Goal: Transaction & Acquisition: Purchase product/service

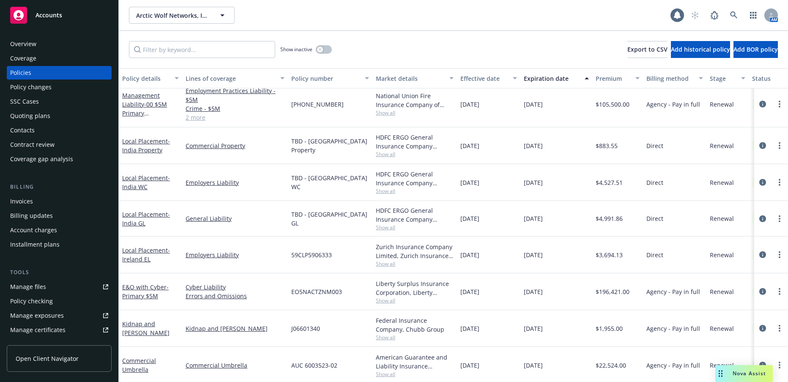
scroll to position [338, 0]
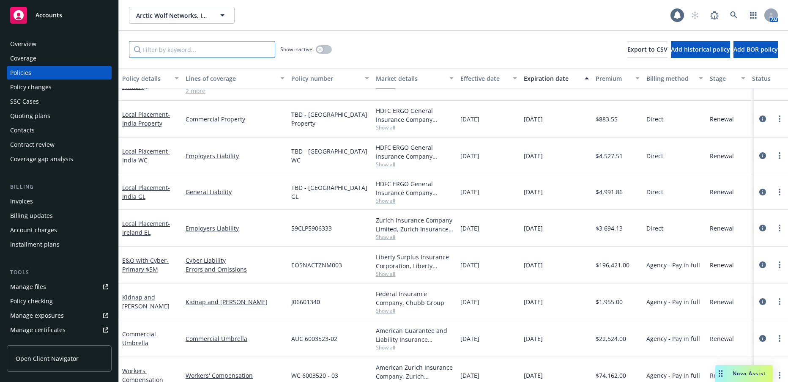
click at [189, 51] on input "Filter by keyword..." at bounding box center [202, 49] width 146 height 17
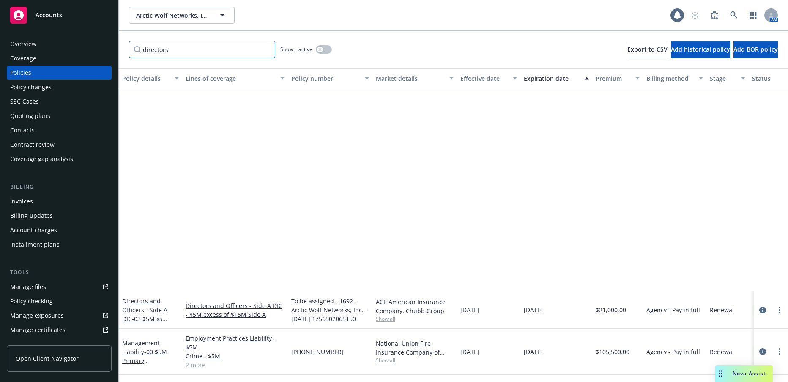
scroll to position [0, 0]
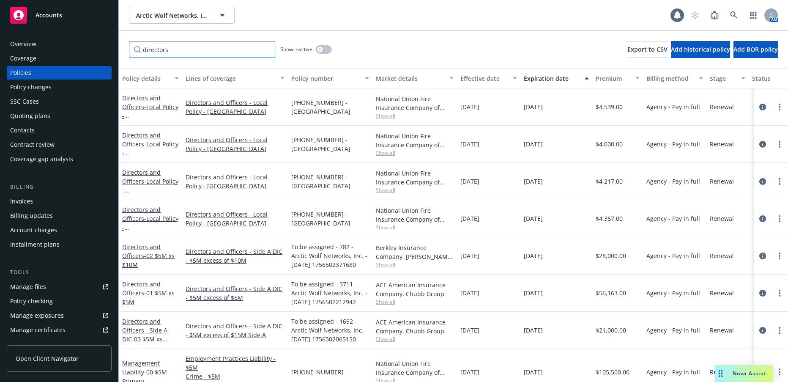
type input "directors"
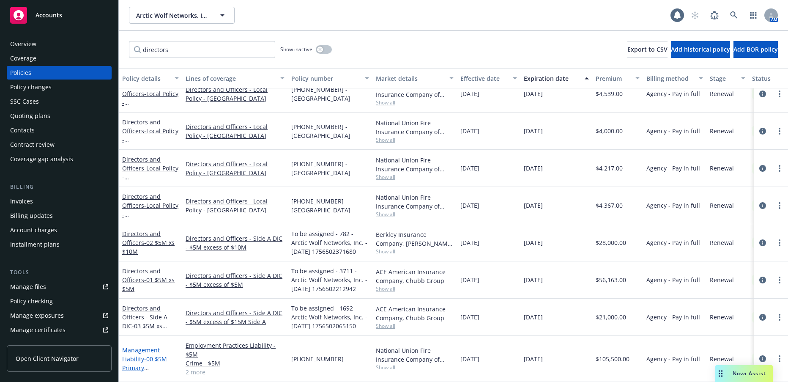
click at [151, 355] on span "- 00 $5M Primary D&O/EPL/FID/Cr" at bounding box center [144, 368] width 45 height 26
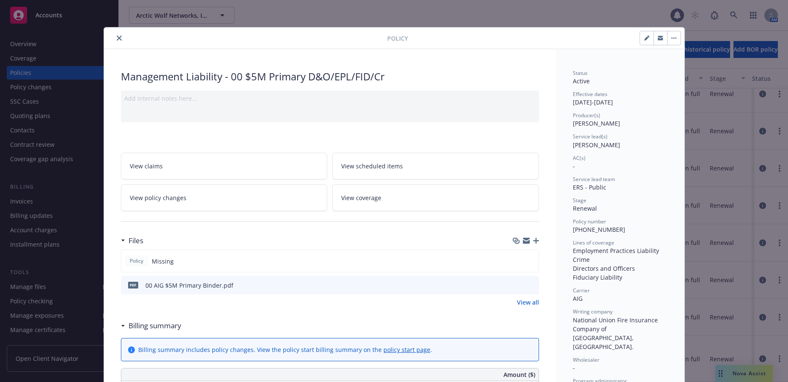
click at [117, 38] on icon "close" at bounding box center [119, 38] width 5 height 5
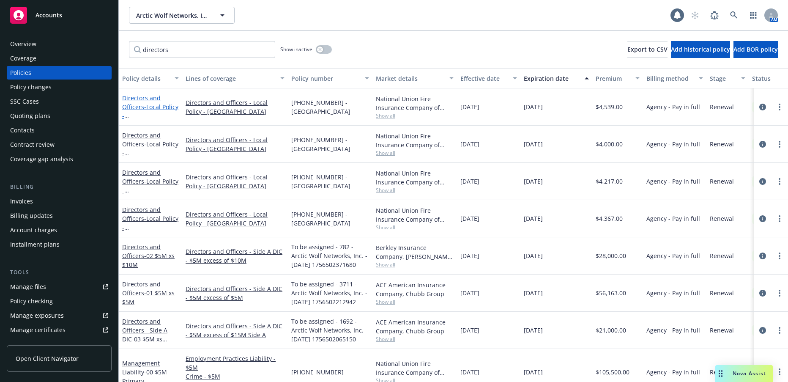
click at [139, 107] on link "Directors and Officers - Local Policy - UK" at bounding box center [150, 116] width 56 height 44
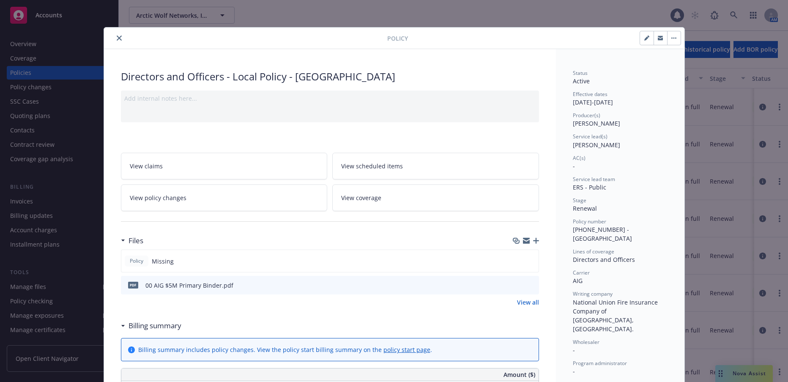
click at [117, 38] on icon "close" at bounding box center [119, 38] width 5 height 5
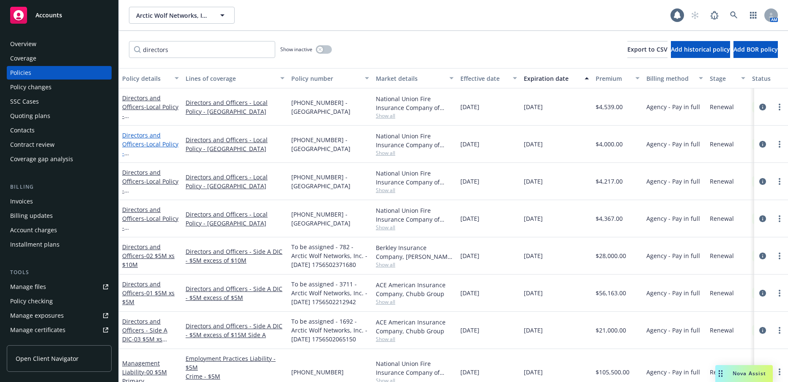
click at [132, 142] on link "Directors and Officers - Local Policy - Ireland" at bounding box center [150, 153] width 56 height 44
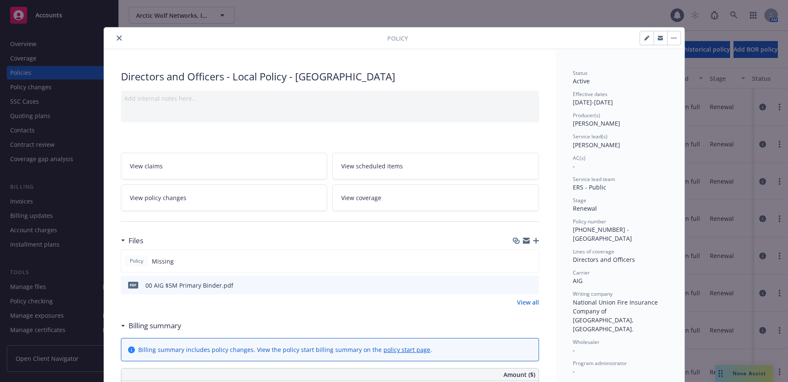
click at [117, 38] on icon "close" at bounding box center [119, 38] width 5 height 5
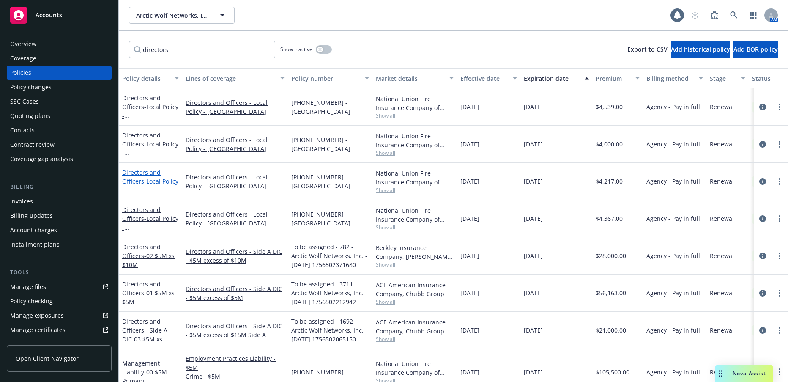
click at [150, 186] on span "- Local Policy - Germany" at bounding box center [150, 194] width 56 height 35
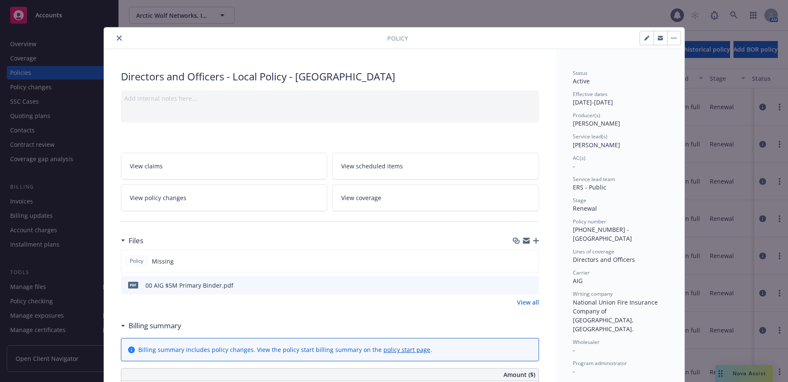
click at [117, 39] on icon "close" at bounding box center [119, 38] width 5 height 5
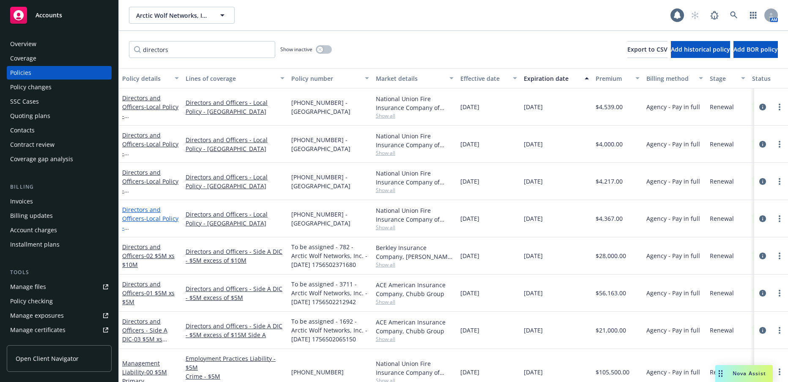
click at [148, 226] on span "- Local Policy - Australia" at bounding box center [150, 231] width 56 height 35
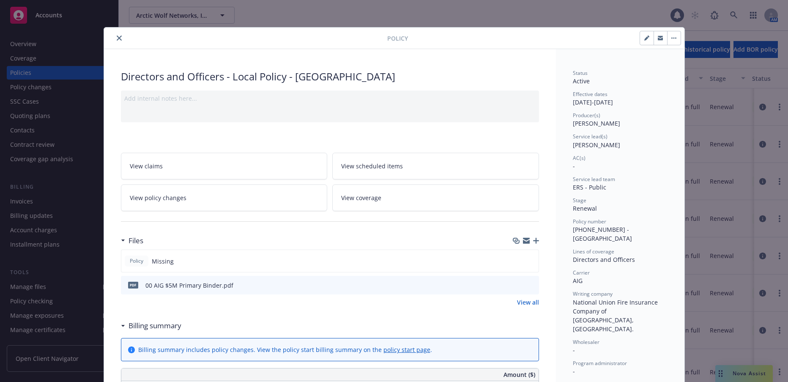
click at [117, 38] on icon "close" at bounding box center [119, 38] width 5 height 5
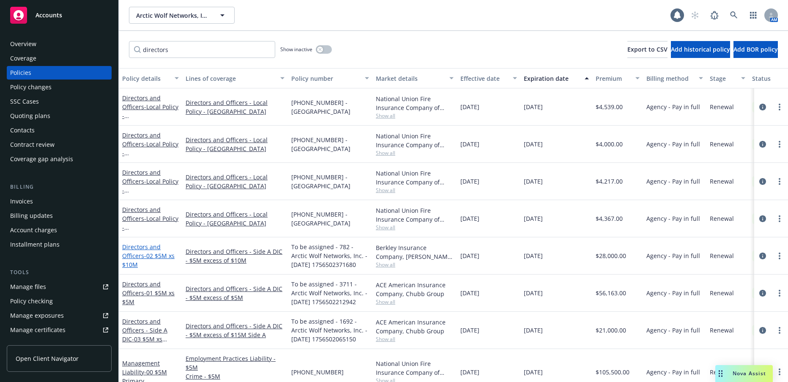
click at [134, 257] on link "Directors and Officers - 02 $5M xs $10M" at bounding box center [148, 256] width 52 height 26
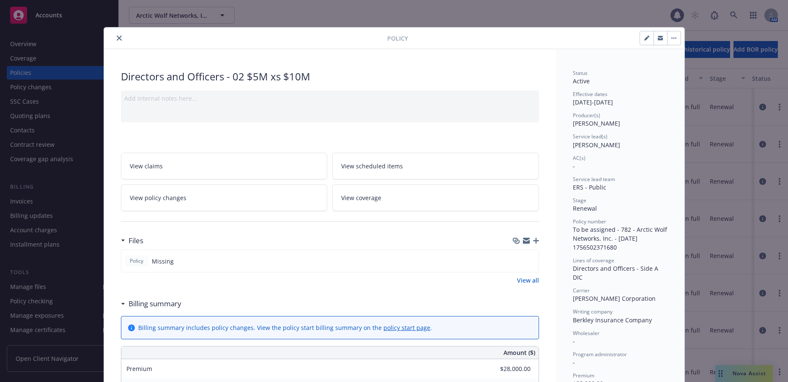
click at [644, 40] on icon "button" at bounding box center [646, 38] width 4 height 4
select select "RENEWAL"
select select "12"
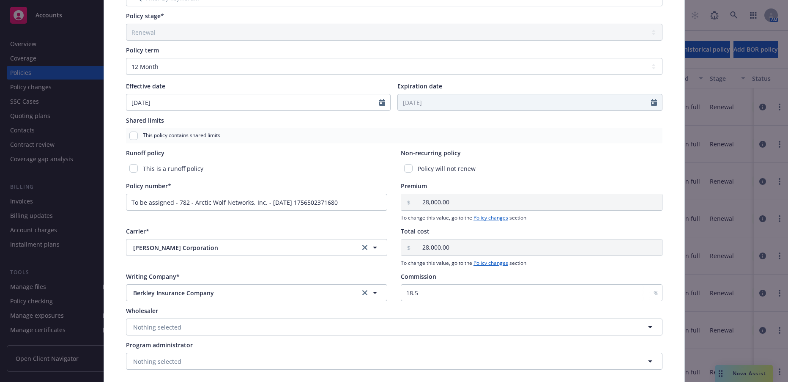
scroll to position [296, 0]
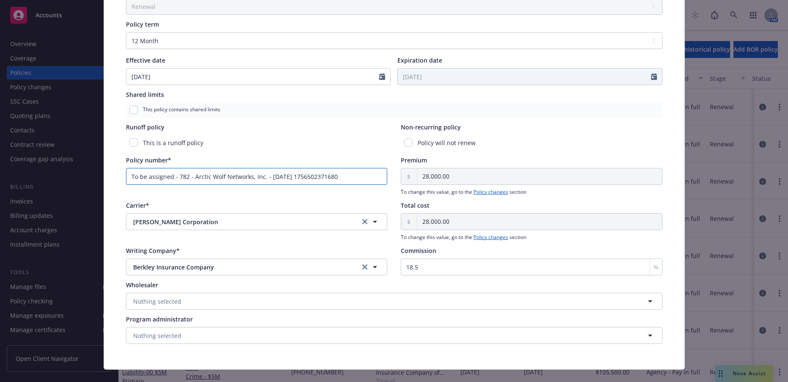
drag, startPoint x: 356, startPoint y: 179, endPoint x: 122, endPoint y: 175, distance: 234.3
click at [122, 175] on div "Policy type* Directors and Officers Display name 02 $5M xs $10M Producer(s)* EV…" at bounding box center [394, 62] width 547 height 573
click at [176, 178] on input "Policy number*" at bounding box center [257, 176] width 262 height 17
paste input "BPRO8128665"
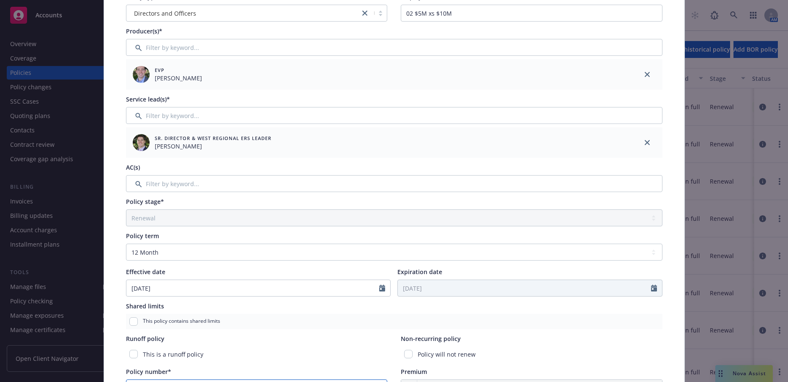
scroll to position [0, 0]
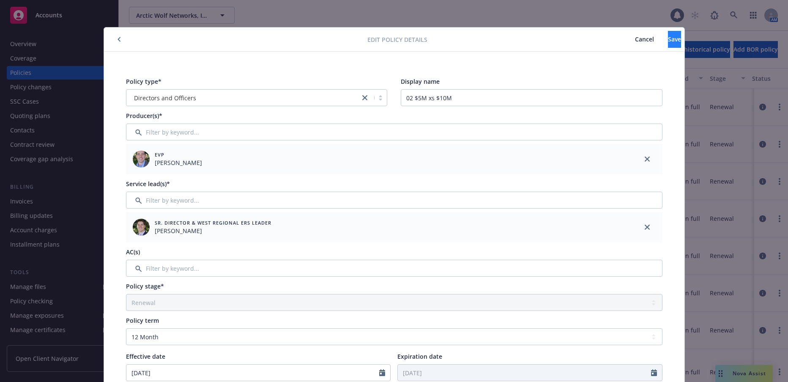
type input "BPRO8128665"
click at [668, 39] on span "Save" at bounding box center [674, 39] width 13 height 8
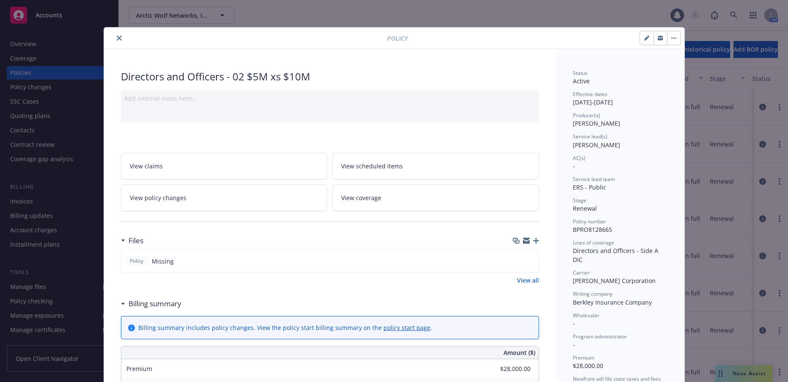
click at [117, 38] on icon "close" at bounding box center [119, 38] width 5 height 5
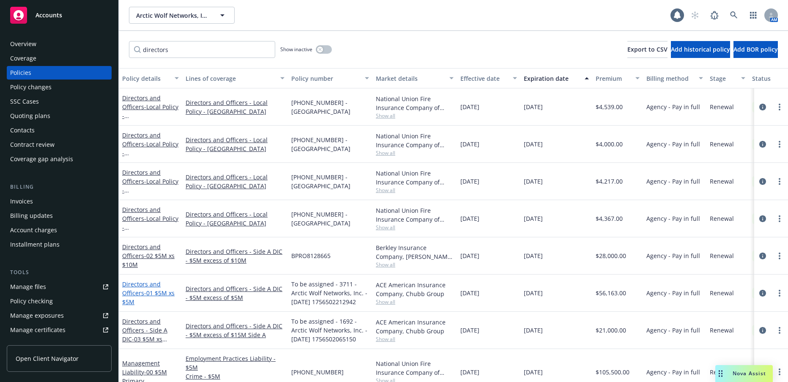
click at [163, 292] on span "- 01 $5M xs $5M" at bounding box center [148, 297] width 52 height 17
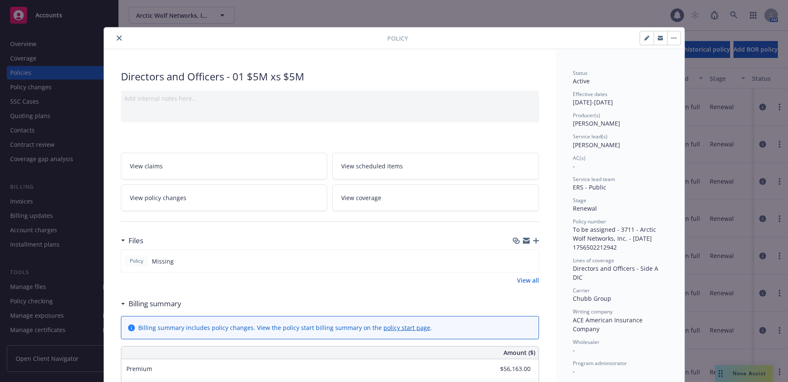
click at [644, 38] on icon "button" at bounding box center [646, 38] width 4 height 4
select select "RENEWAL"
select select "12"
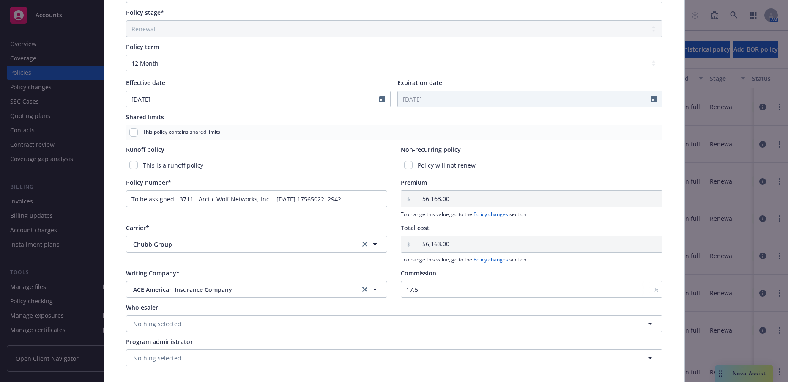
scroll to position [296, 0]
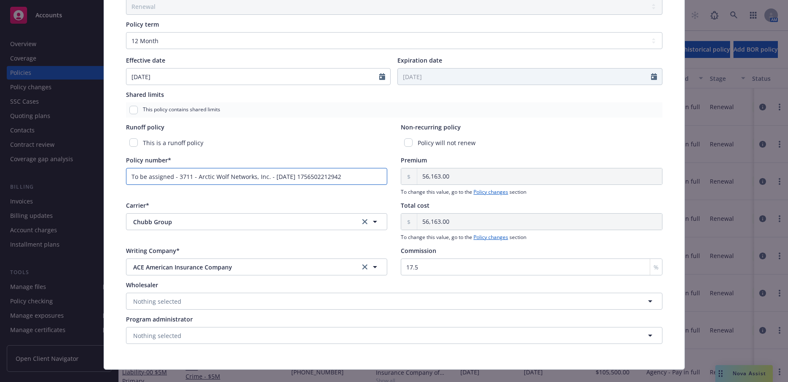
drag, startPoint x: 348, startPoint y: 175, endPoint x: 120, endPoint y: 182, distance: 227.6
click at [121, 182] on div "Policy type* Directors and Officers Display name 01 $5M xs $5M Producer(s)* EVP…" at bounding box center [394, 62] width 547 height 573
click at [192, 177] on input "Policy number*" at bounding box center [257, 176] width 262 height 17
paste input "G47422310 003"
type input "G47422310 003"
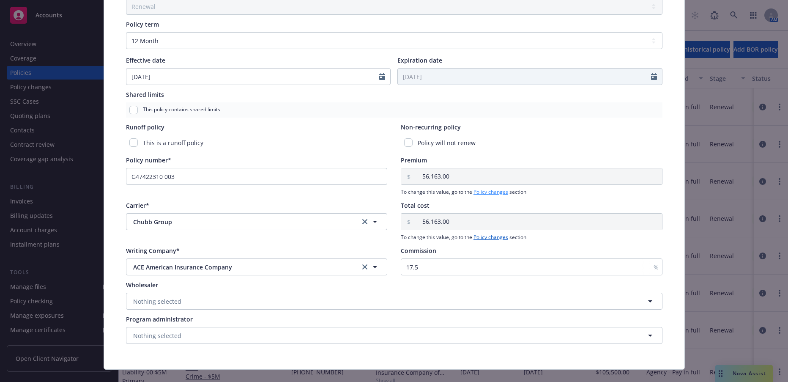
click at [492, 193] on link "Policy changes" at bounding box center [491, 191] width 35 height 7
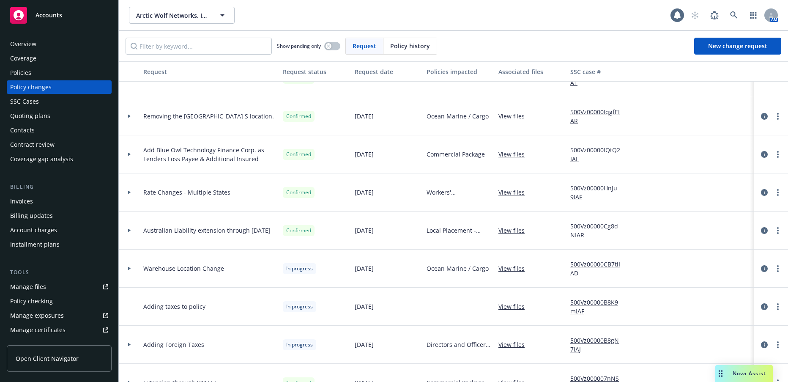
scroll to position [254, 0]
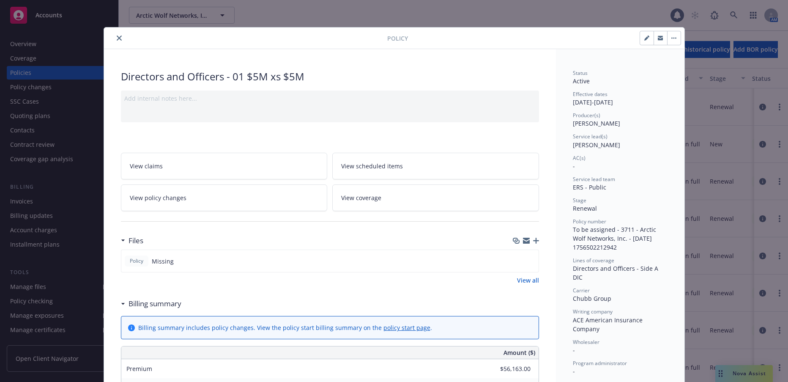
click at [175, 198] on span "View policy changes" at bounding box center [158, 197] width 57 height 9
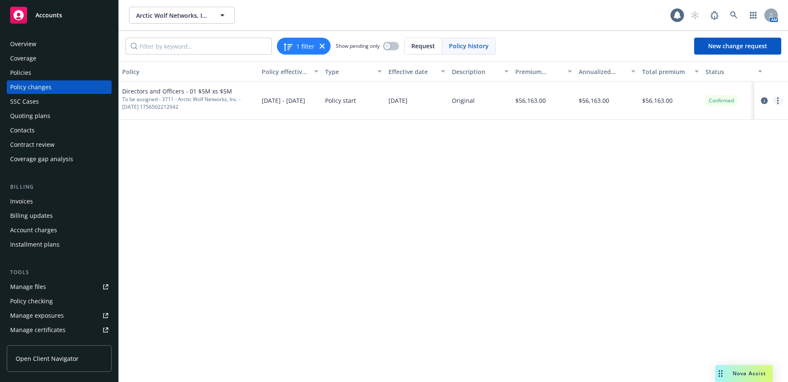
click at [777, 101] on icon "more" at bounding box center [778, 100] width 2 height 7
click at [676, 169] on link "Edit billing info" at bounding box center [710, 168] width 145 height 17
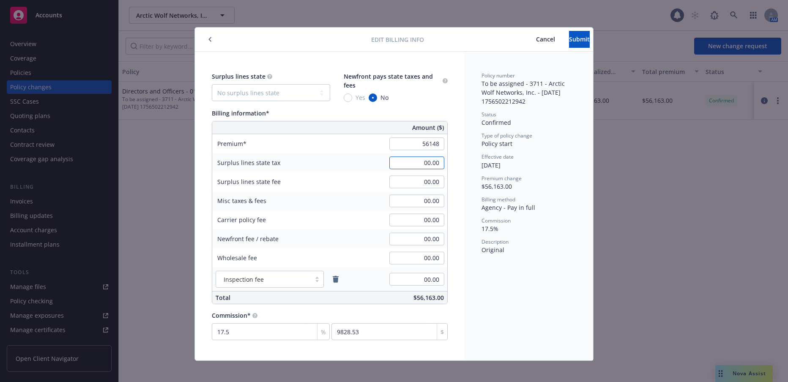
type input "56,148.00"
type input "9825.9"
click at [355, 186] on div "Surplus lines state fee 00.00" at bounding box center [329, 181] width 235 height 19
click at [575, 41] on button "Submit" at bounding box center [579, 39] width 21 height 17
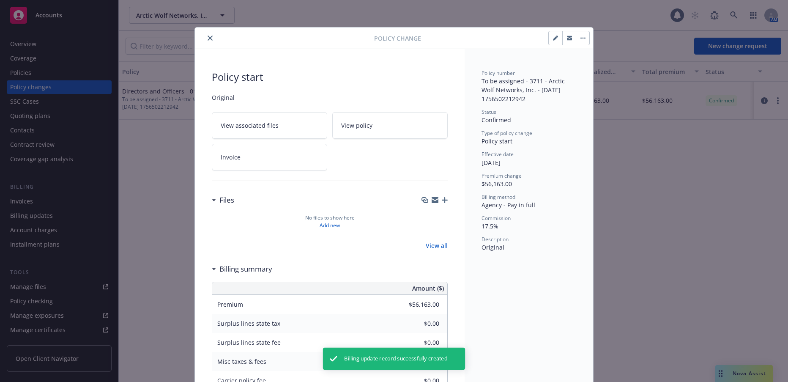
type input "$56,148.00"
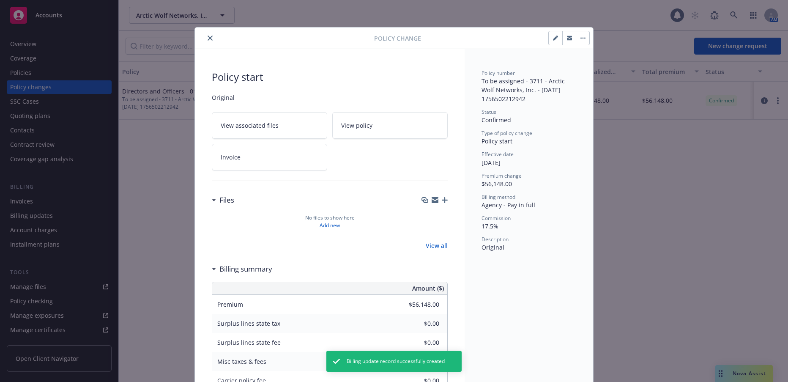
click at [208, 40] on icon "close" at bounding box center [210, 38] width 5 height 5
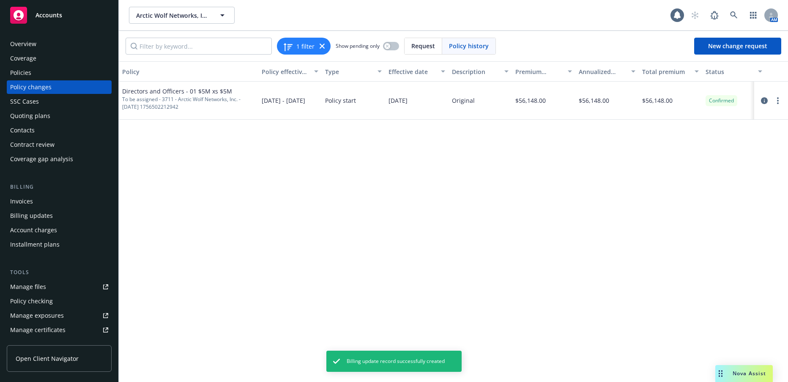
click at [27, 74] on div "Policies" at bounding box center [20, 73] width 21 height 14
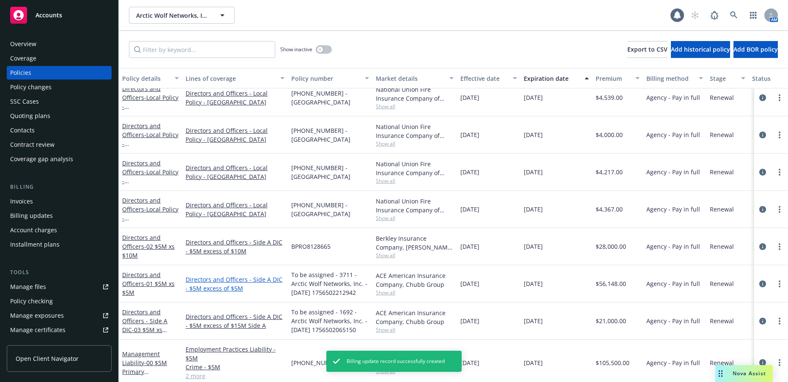
scroll to position [127, 0]
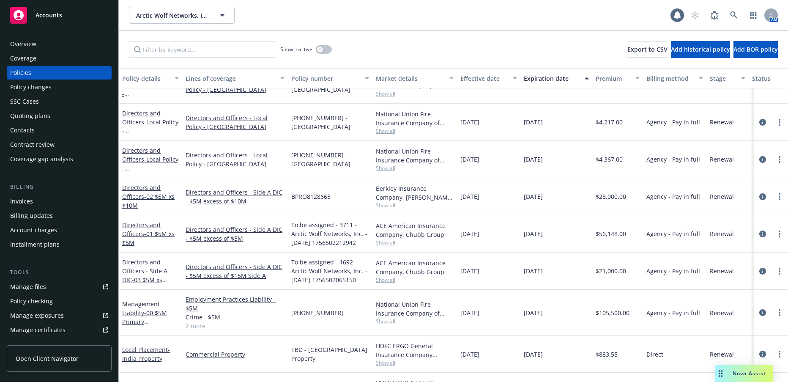
click at [153, 228] on link "Directors and Officers - 01 $5M xs $5M" at bounding box center [148, 234] width 52 height 26
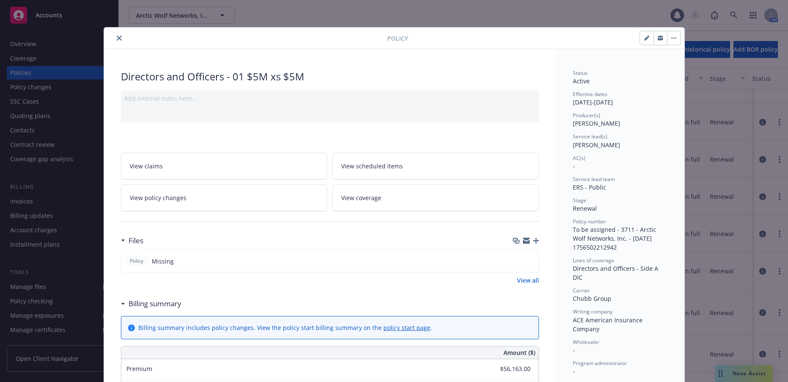
scroll to position [25, 0]
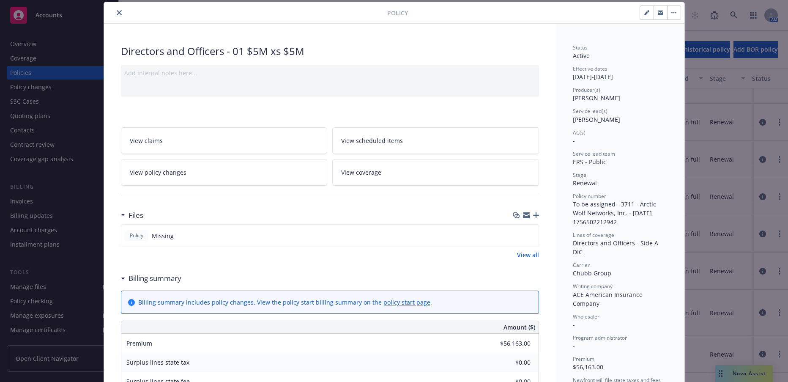
type input "$56,148.00"
click at [646, 13] on icon "button" at bounding box center [646, 12] width 5 height 5
select select "RENEWAL"
select select "12"
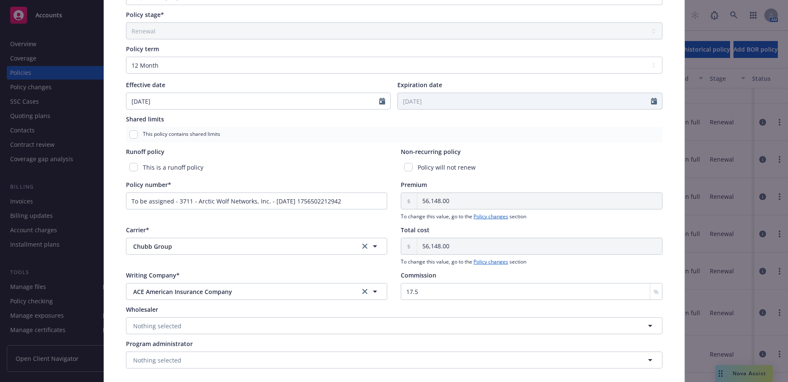
scroll to position [279, 0]
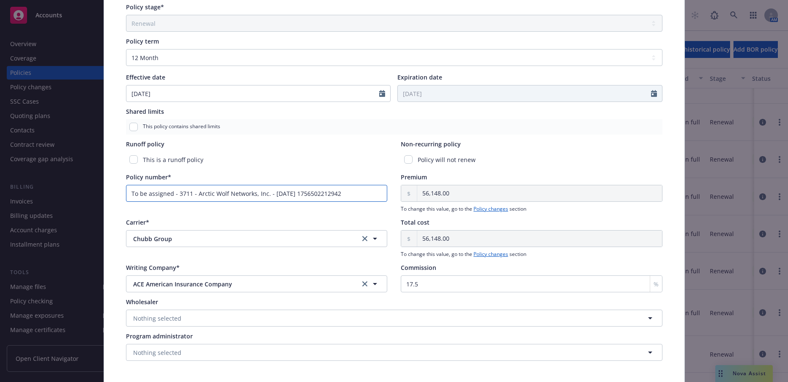
drag, startPoint x: 351, startPoint y: 194, endPoint x: 116, endPoint y: 195, distance: 234.3
click at [116, 195] on div "Policy type* Directors and Officers Display name 01 $5M xs $5M Producer(s)* EVP…" at bounding box center [394, 79] width 581 height 614
click at [258, 194] on input "Policy number*" at bounding box center [257, 193] width 262 height 17
paste input "G47422310 003"
type input "G47422310 003"
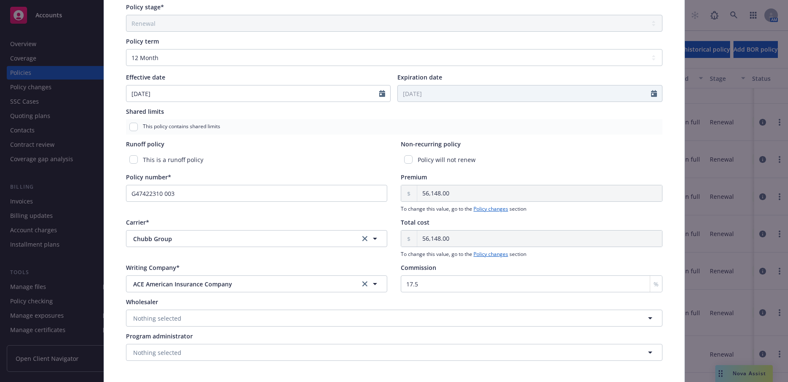
click at [328, 215] on div "Policy type* Directors and Officers Display name 01 $5M xs $5M Producer(s)* EVP…" at bounding box center [394, 79] width 547 height 573
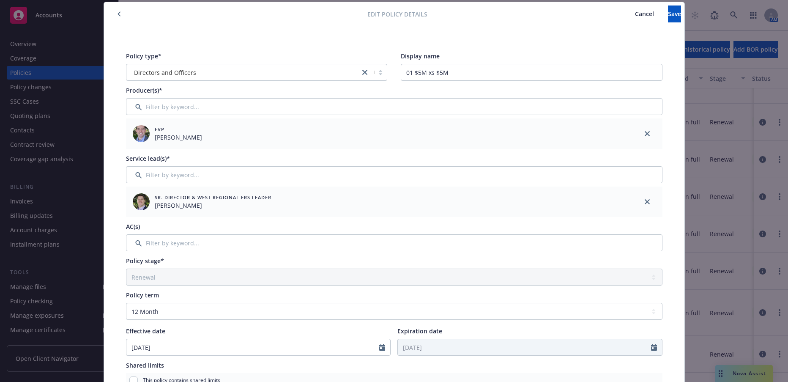
scroll to position [0, 0]
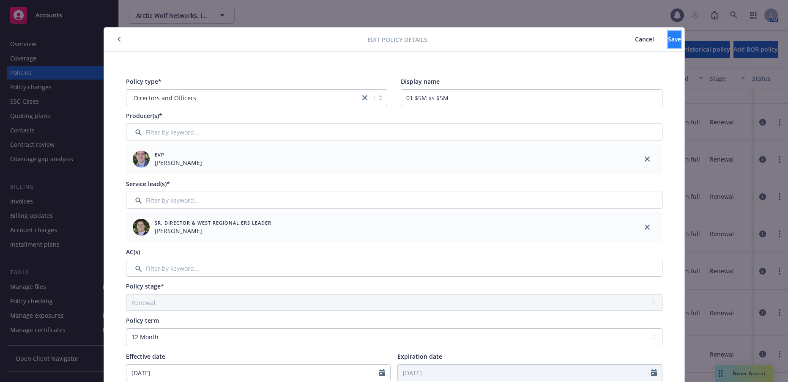
click at [668, 41] on span "Save" at bounding box center [674, 39] width 13 height 8
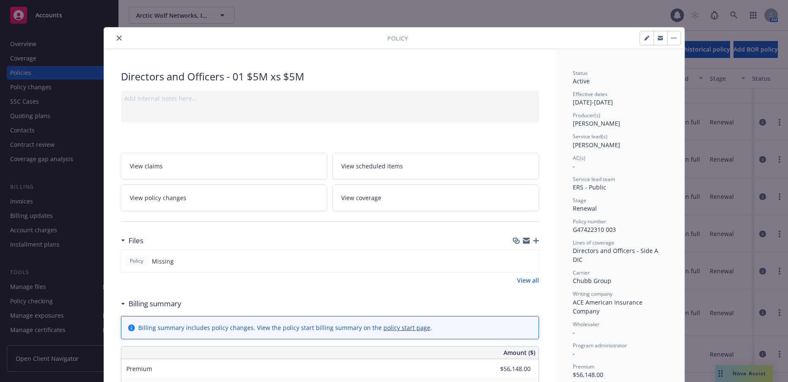
click at [119, 38] on button "close" at bounding box center [119, 38] width 10 height 10
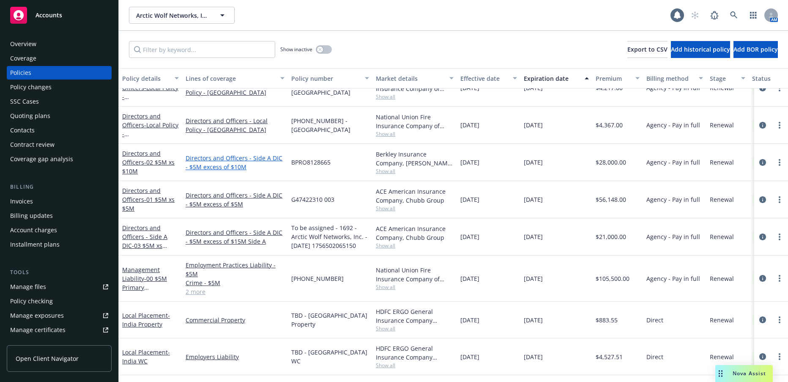
scroll to position [169, 0]
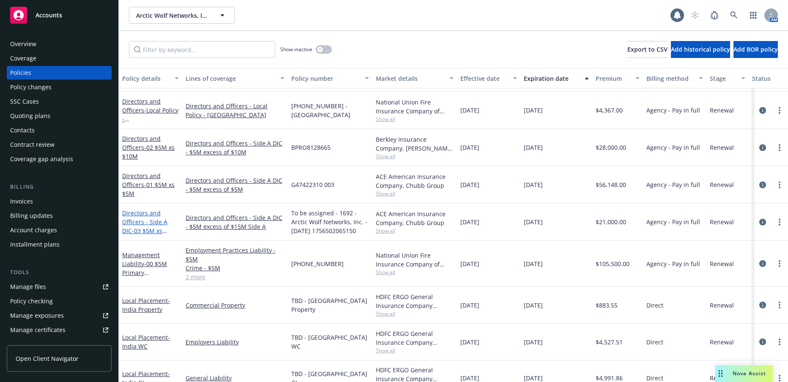
click at [158, 222] on link "Directors and Officers - Side A DIC - 03 $5M xs $15M" at bounding box center [144, 226] width 45 height 35
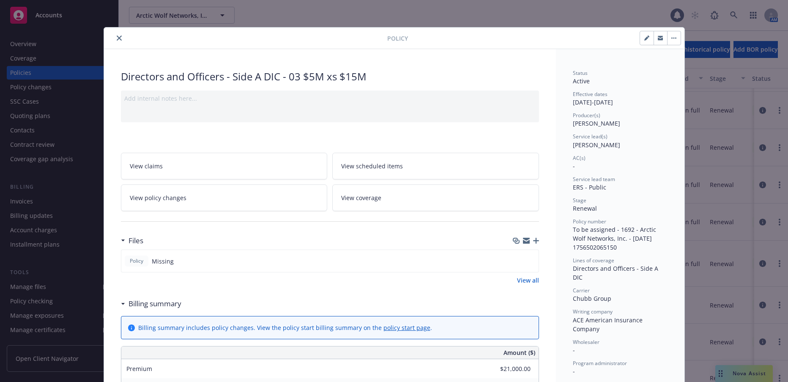
click at [644, 38] on icon "button" at bounding box center [646, 38] width 4 height 4
select select "RENEWAL"
select select "12"
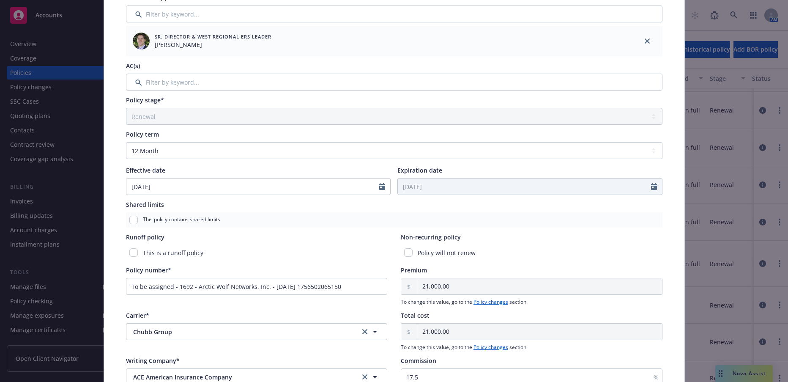
scroll to position [211, 0]
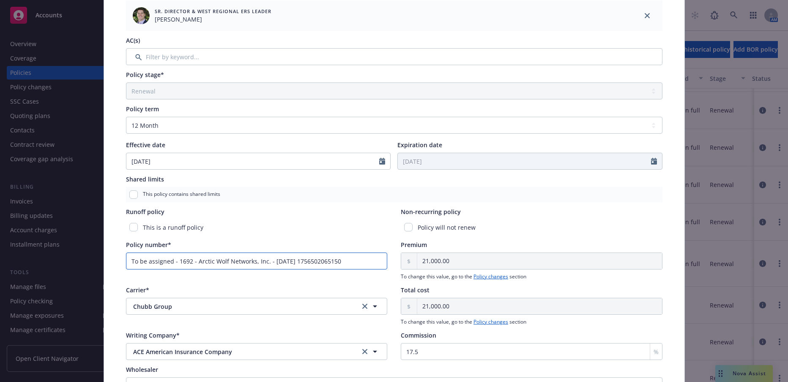
drag, startPoint x: 348, startPoint y: 259, endPoint x: 110, endPoint y: 258, distance: 238.9
click at [110, 258] on div "Policy type* Directors and Officers - Side A DIC Display name 03 $5M xs $15M Pr…" at bounding box center [394, 147] width 581 height 614
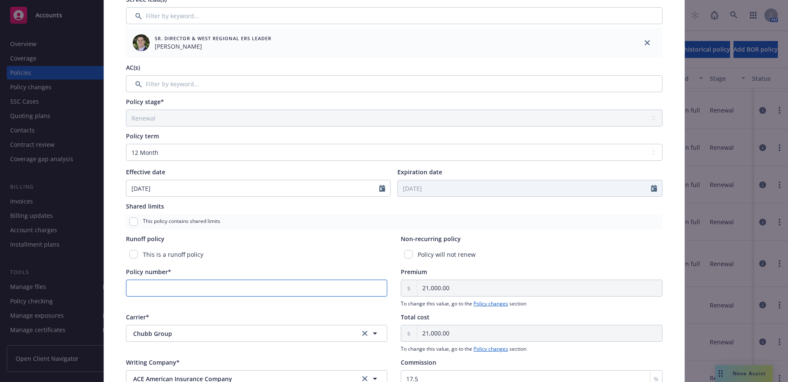
scroll to position [254, 0]
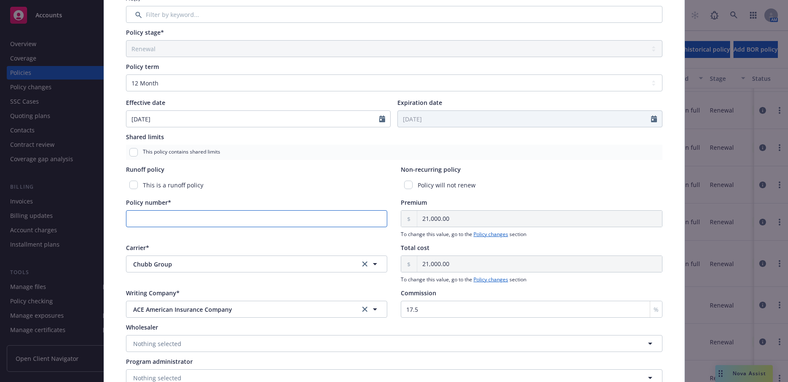
click at [263, 217] on input "Policy number*" at bounding box center [257, 218] width 262 height 17
paste input "G71455889 002"
type input "G71455889 002"
click at [289, 233] on div "Policy number* G71455889 002" at bounding box center [257, 218] width 262 height 40
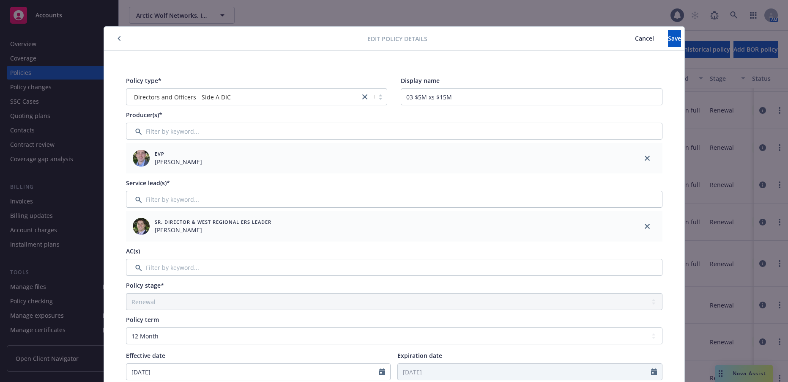
scroll to position [0, 0]
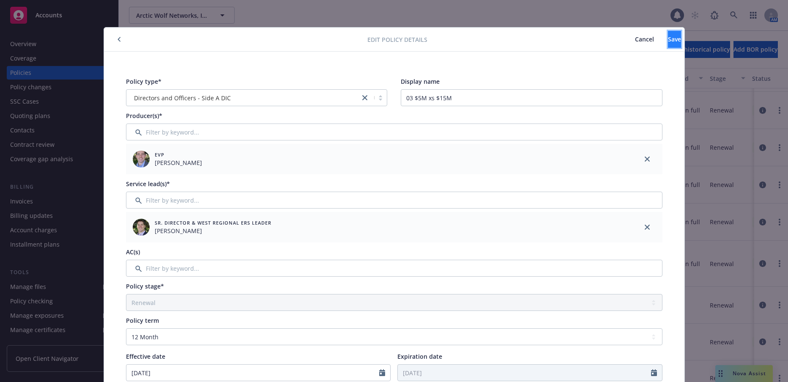
click at [668, 39] on button "Save" at bounding box center [674, 39] width 13 height 17
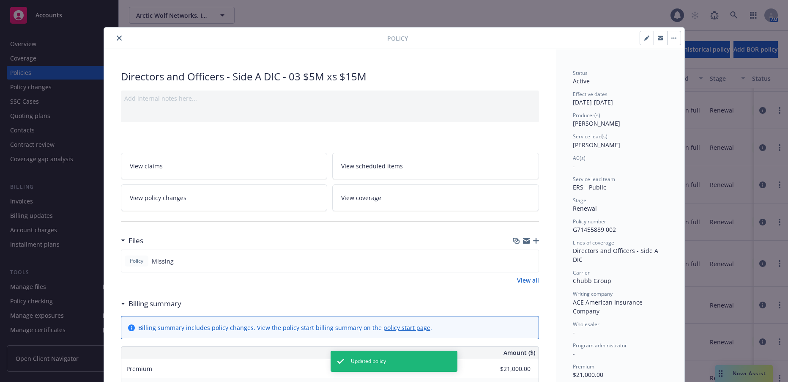
click at [118, 39] on icon "close" at bounding box center [119, 38] width 5 height 5
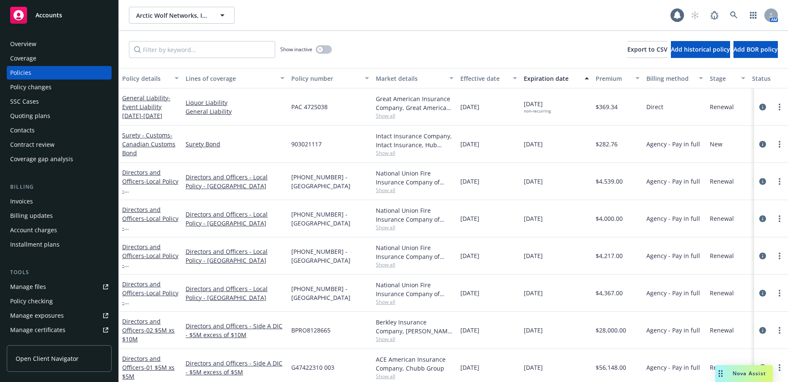
click at [27, 201] on div "Invoices" at bounding box center [21, 202] width 23 height 14
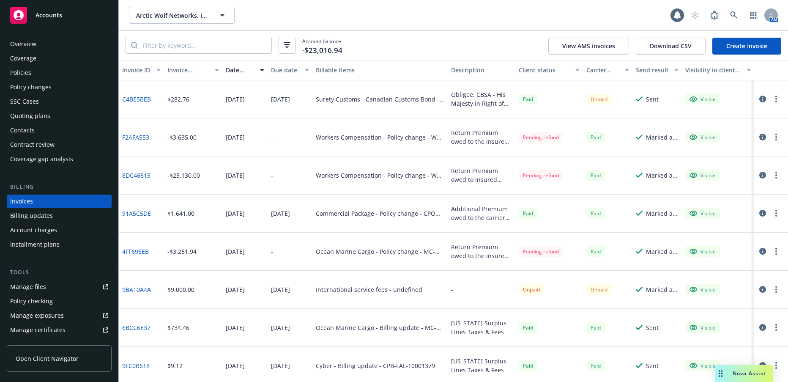
click at [729, 45] on link "Create Invoice" at bounding box center [747, 46] width 69 height 17
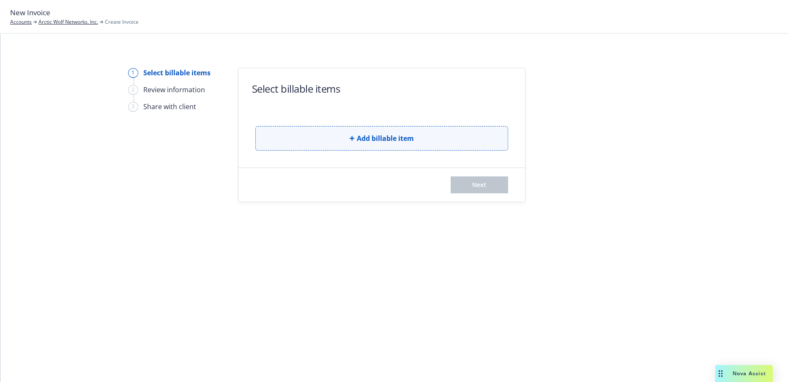
click at [404, 137] on span "Add billable item" at bounding box center [385, 138] width 57 height 10
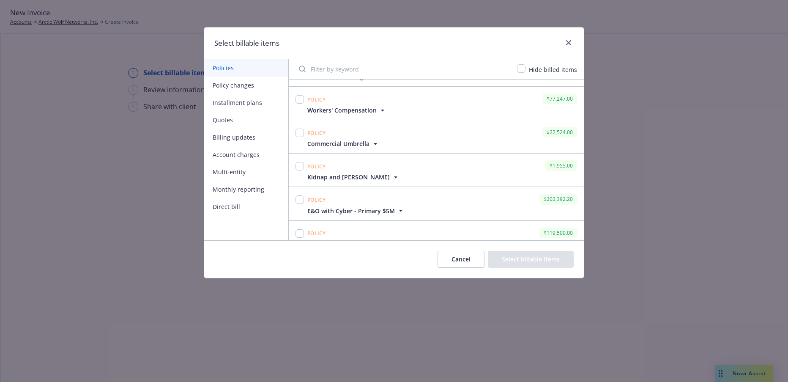
scroll to position [169, 0]
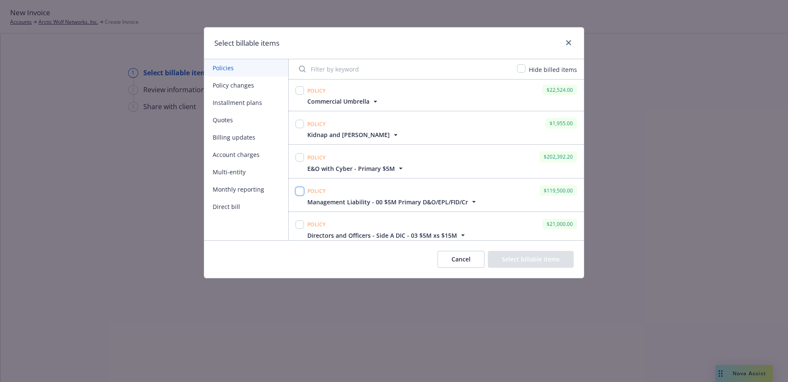
click at [301, 194] on input "checkbox" at bounding box center [300, 191] width 8 height 8
checkbox input "true"
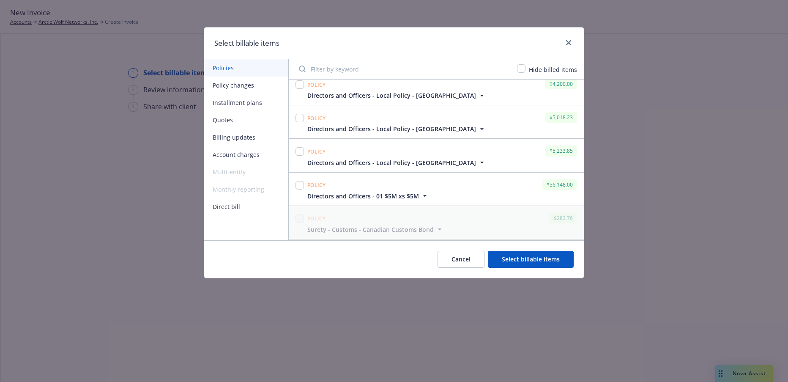
scroll to position [423, 0]
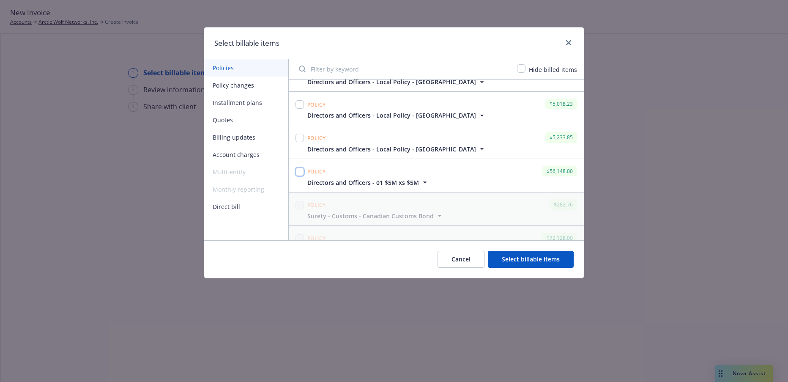
click at [302, 172] on input "checkbox" at bounding box center [300, 171] width 8 height 8
checkbox input "true"
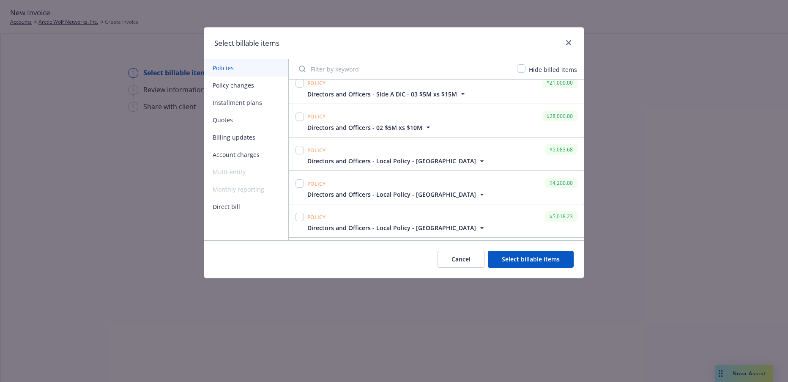
scroll to position [296, 0]
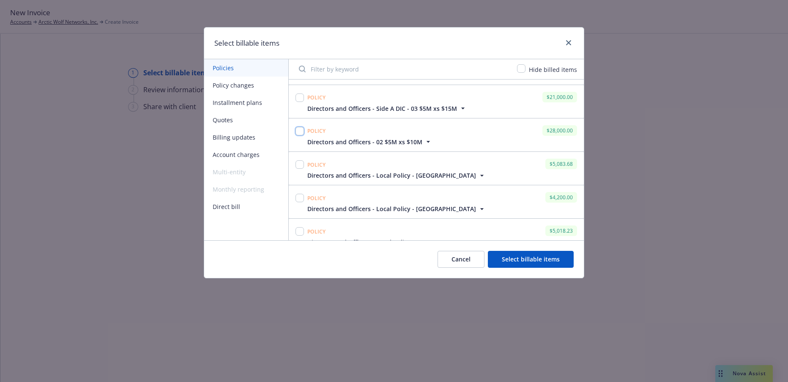
click at [302, 132] on input "checkbox" at bounding box center [300, 131] width 8 height 8
checkbox input "true"
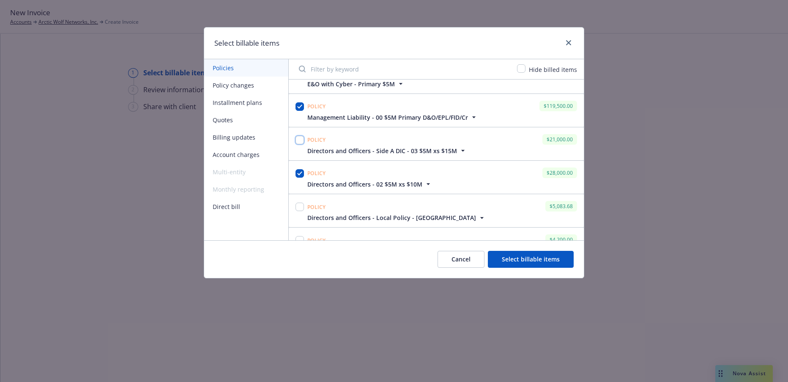
click at [300, 140] on input "checkbox" at bounding box center [300, 140] width 8 height 8
checkbox input "true"
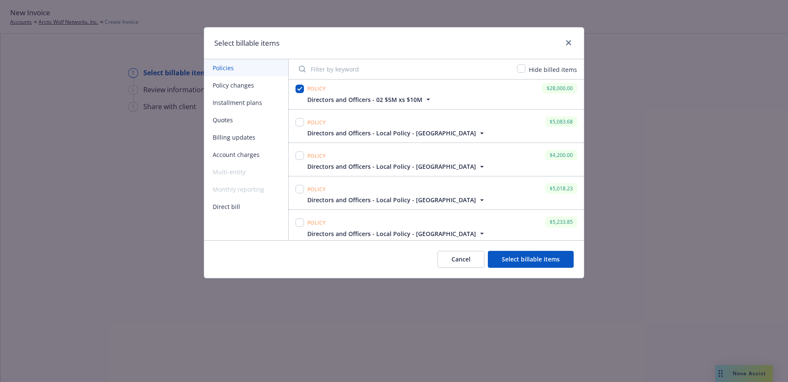
scroll to position [381, 0]
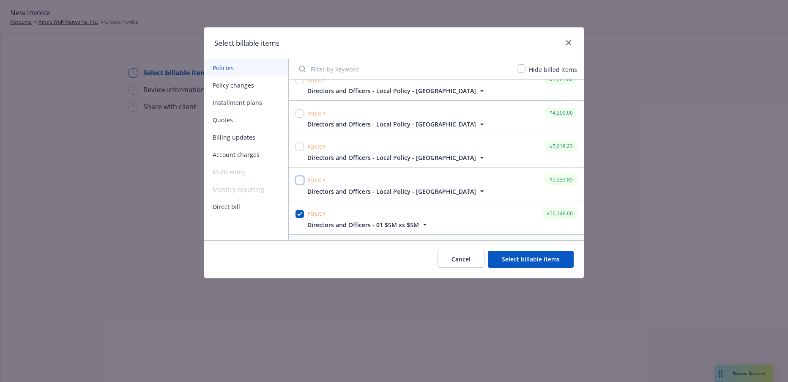
click at [301, 179] on input "checkbox" at bounding box center [300, 180] width 8 height 8
checkbox input "true"
click at [301, 146] on input "checkbox" at bounding box center [300, 147] width 8 height 8
checkbox input "true"
click at [301, 114] on input "checkbox" at bounding box center [300, 113] width 8 height 8
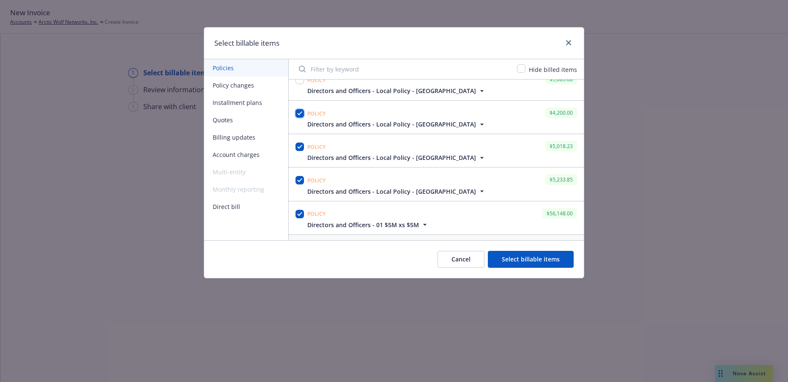
checkbox input "true"
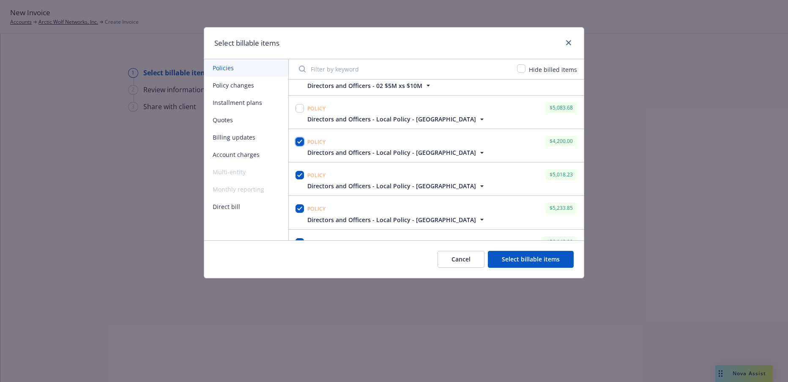
scroll to position [338, 0]
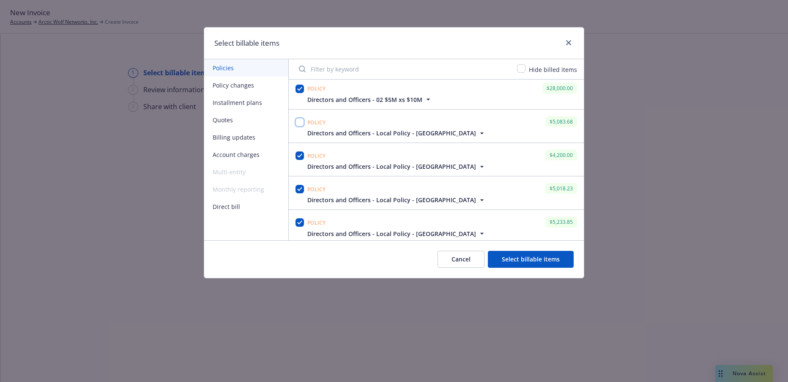
click at [300, 123] on input "checkbox" at bounding box center [300, 122] width 8 height 8
checkbox input "true"
click at [529, 260] on button "Select billable items" at bounding box center [531, 259] width 86 height 17
click at [537, 260] on button "Select billable items" at bounding box center [531, 259] width 86 height 17
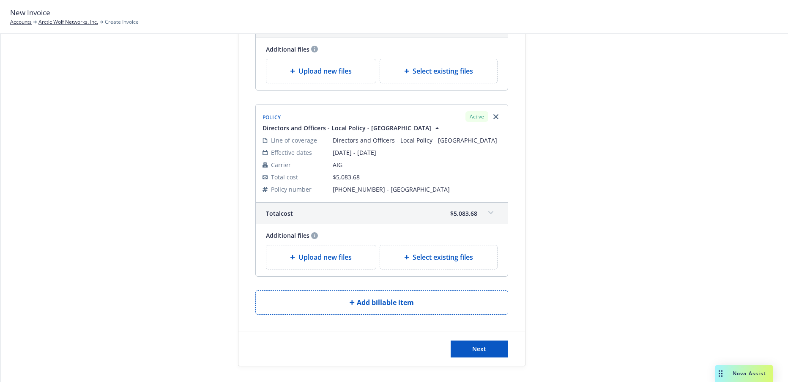
scroll to position [1347, 0]
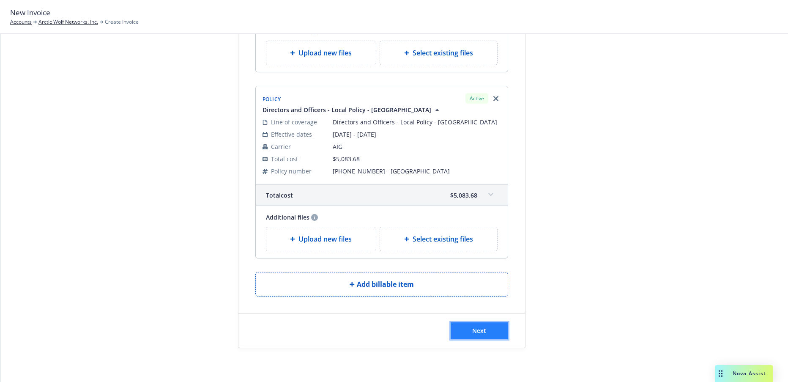
click at [477, 332] on span "Next" at bounding box center [479, 330] width 14 height 8
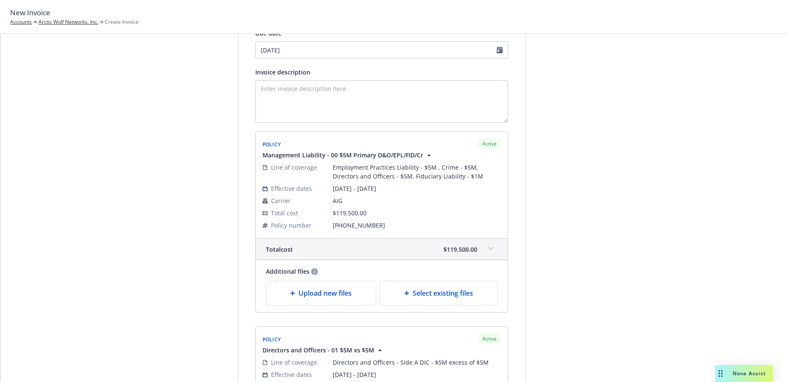
scroll to position [0, 0]
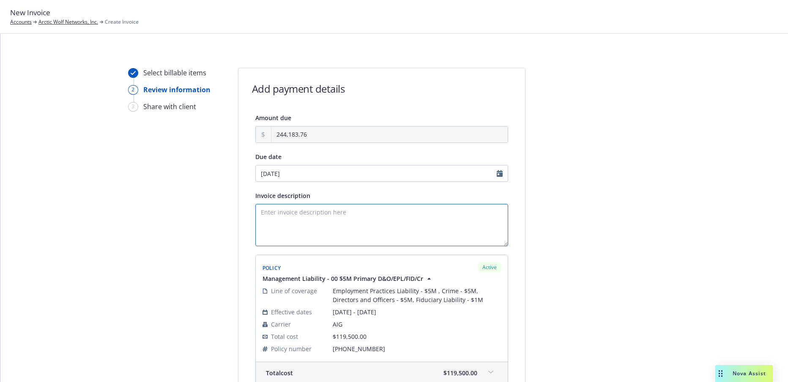
drag, startPoint x: 259, startPoint y: 214, endPoint x: 287, endPoint y: 219, distance: 28.5
click at [259, 214] on textarea "Invoice description" at bounding box center [381, 225] width 253 height 42
click at [312, 216] on textarea "2025-26 D&O" at bounding box center [381, 225] width 253 height 42
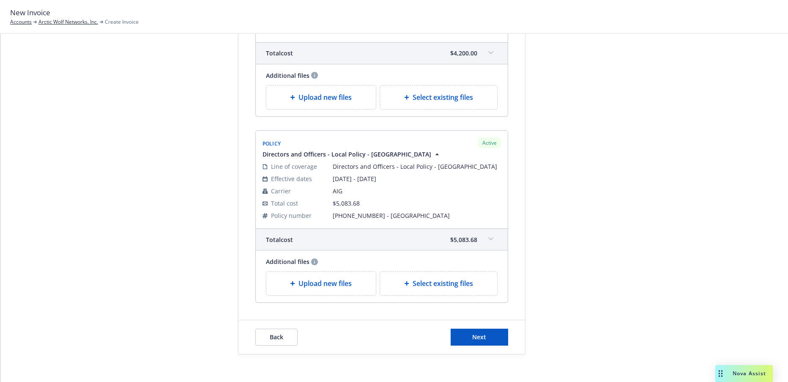
scroll to position [1451, 0]
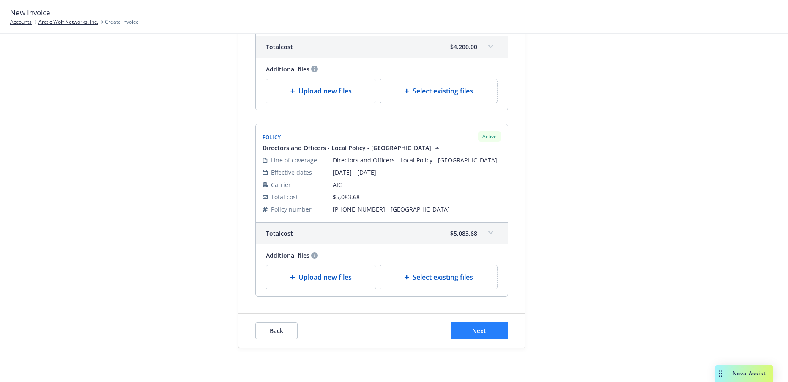
type textarea "2025-26 D&O/EPL/FID/Crime"
click at [476, 330] on span "Next" at bounding box center [479, 330] width 14 height 8
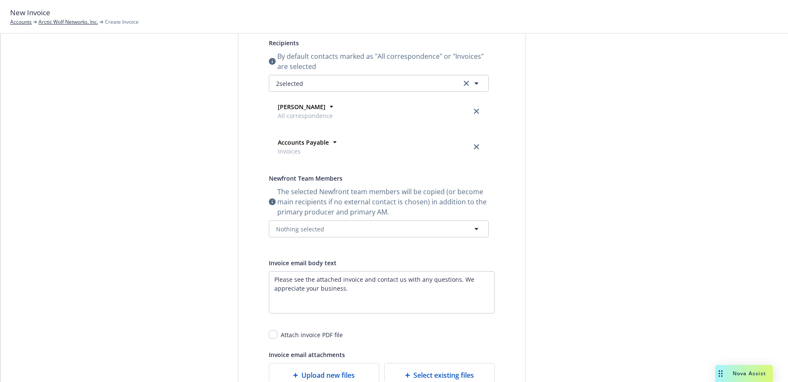
scroll to position [0, 0]
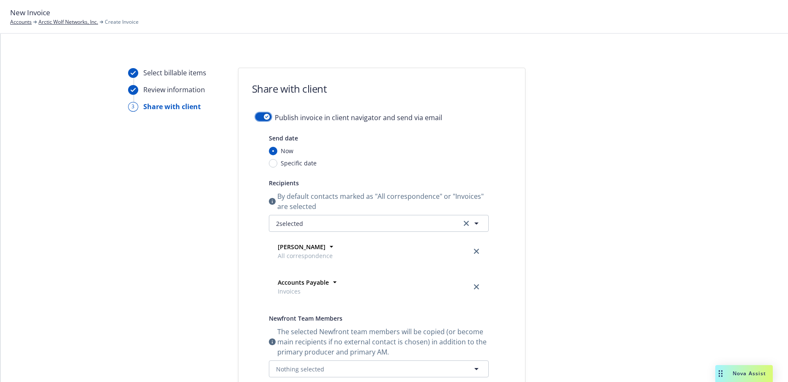
click at [255, 117] on button "button" at bounding box center [263, 116] width 16 height 8
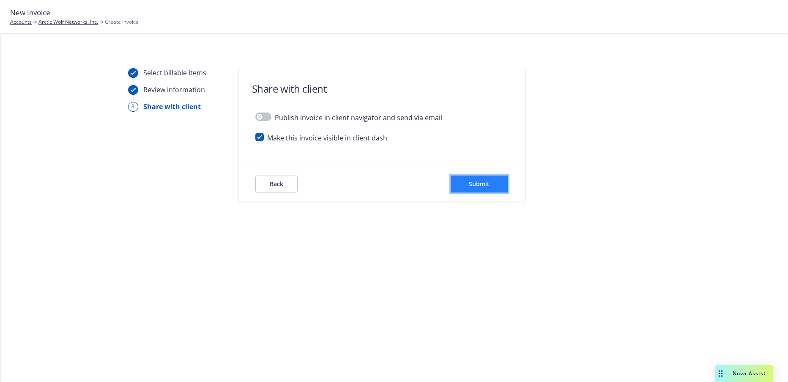
click at [472, 183] on span "Submit" at bounding box center [479, 184] width 21 height 8
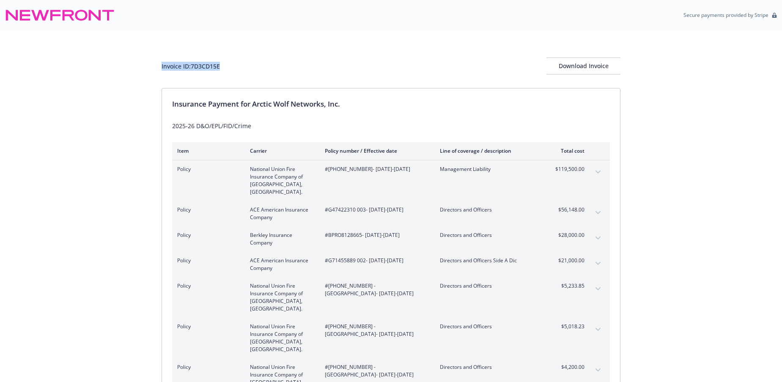
drag, startPoint x: 222, startPoint y: 66, endPoint x: 159, endPoint y: 68, distance: 62.6
click at [159, 68] on div "Invoice ID: 7D3CD15E Download Invoice Insurance Payment for Arctic Wolf Network…" at bounding box center [391, 272] width 782 height 484
copy div "Invoice ID: 7D3CD15E"
click at [566, 66] on div "Download Invoice" at bounding box center [583, 66] width 74 height 16
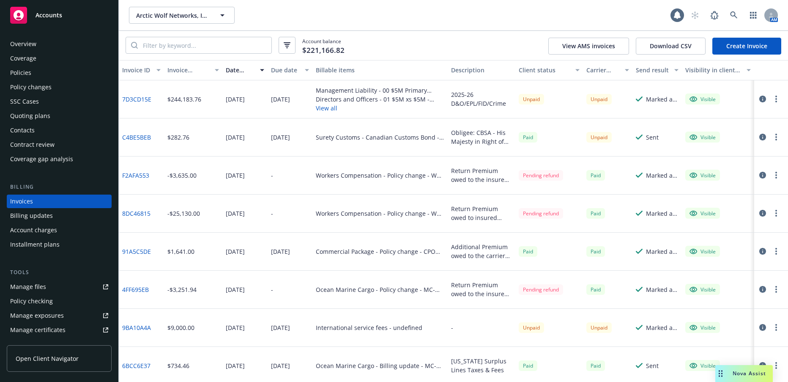
click at [46, 116] on div "Quoting plans" at bounding box center [30, 116] width 40 height 14
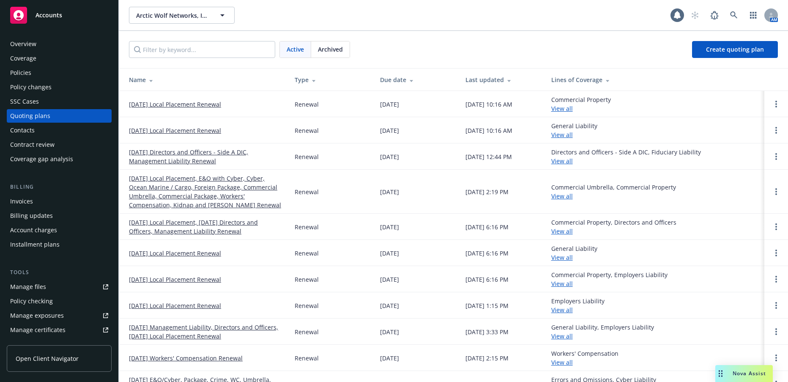
click at [172, 154] on link "[DATE] Directors and Officers - Side A DIC, Management Liability Renewal" at bounding box center [205, 157] width 152 height 18
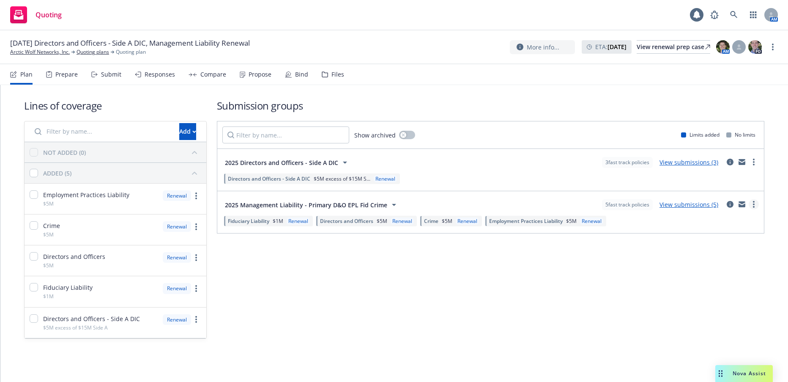
click at [753, 203] on icon "more" at bounding box center [754, 204] width 2 height 7
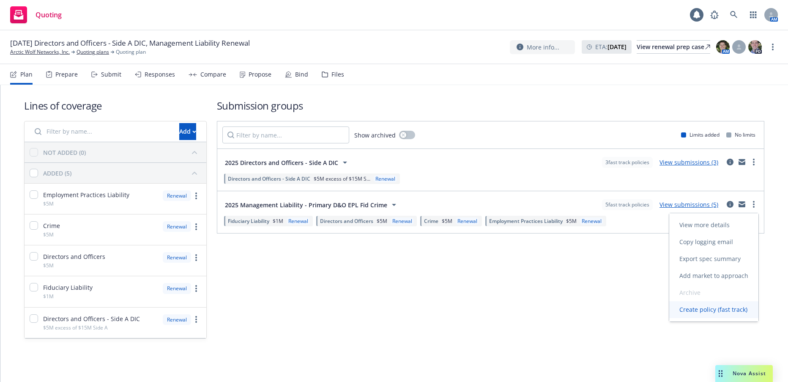
click at [706, 310] on span "Create policy (fast track)" at bounding box center [713, 309] width 88 height 8
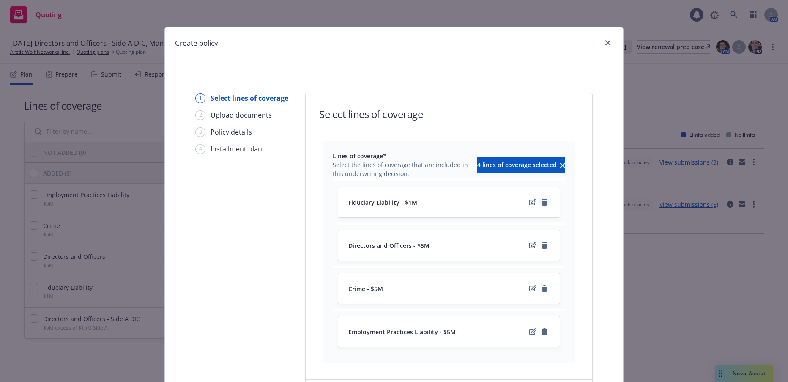
click at [542, 203] on icon "remove" at bounding box center [545, 202] width 6 height 7
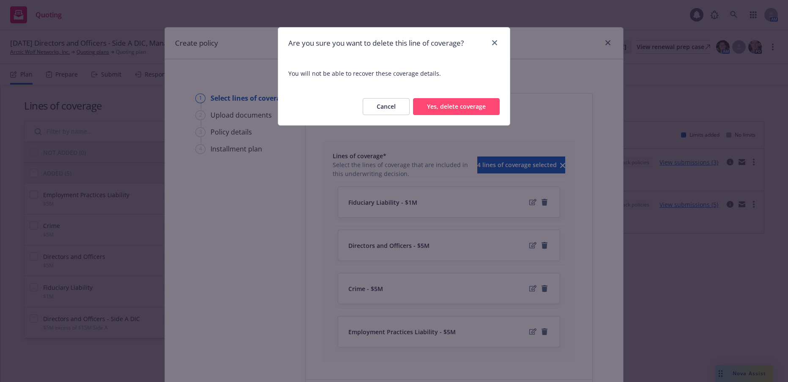
click at [472, 108] on button "Yes, delete coverage" at bounding box center [456, 106] width 87 height 17
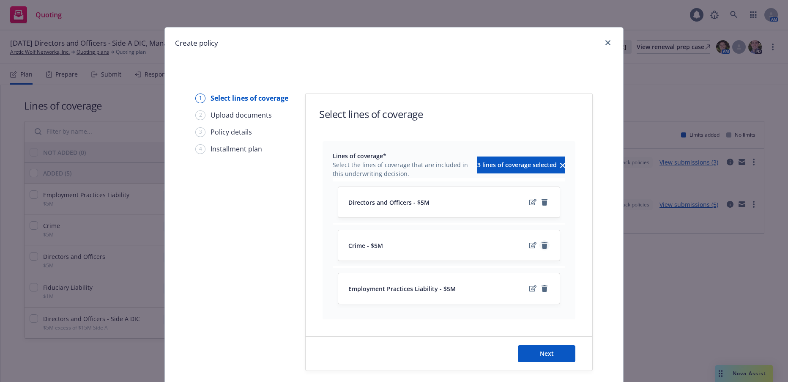
click at [543, 246] on icon "remove" at bounding box center [545, 245] width 6 height 7
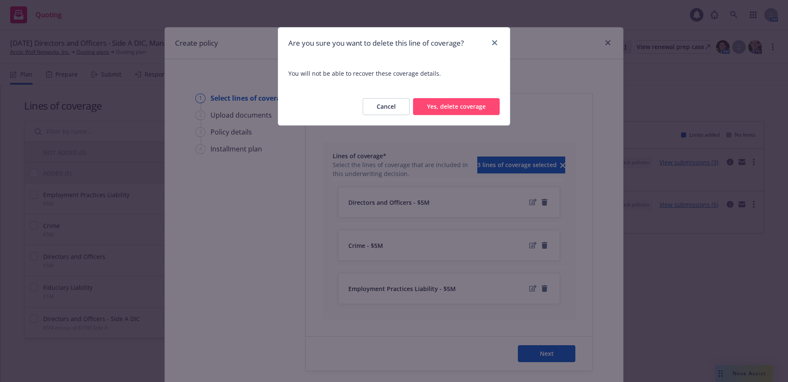
click at [461, 109] on button "Yes, delete coverage" at bounding box center [456, 106] width 87 height 17
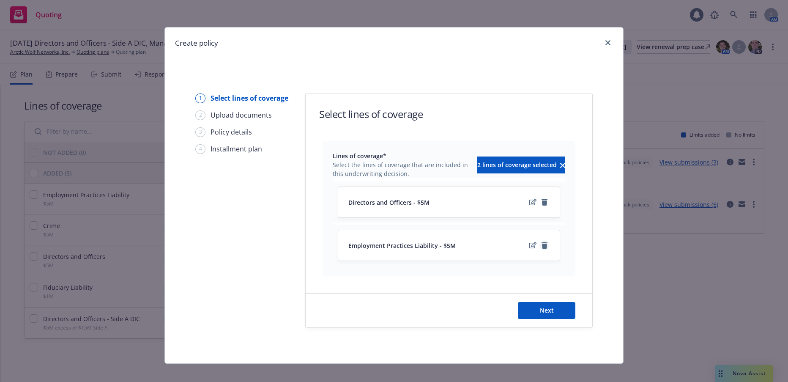
click at [541, 244] on icon "remove" at bounding box center [544, 245] width 7 height 7
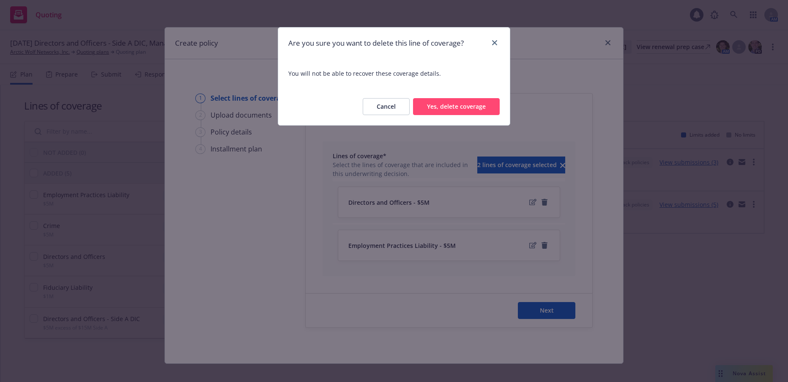
click at [461, 105] on button "Yes, delete coverage" at bounding box center [456, 106] width 87 height 17
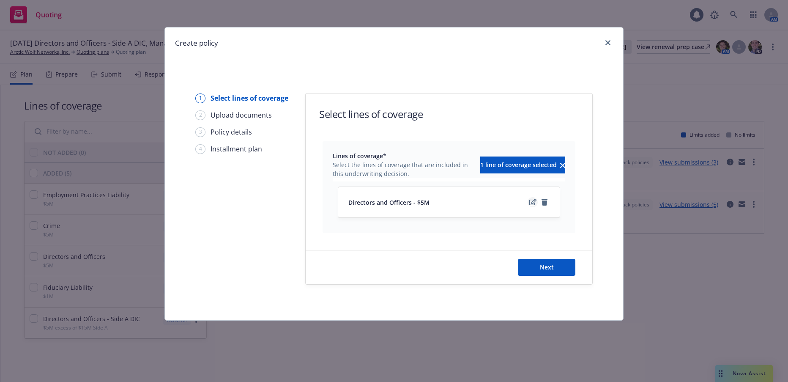
click at [532, 203] on icon "edit" at bounding box center [532, 202] width 7 height 6
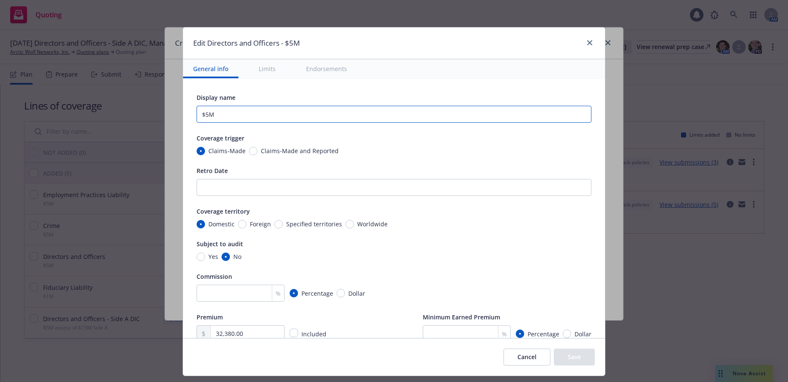
click at [251, 113] on input "$5M" at bounding box center [394, 114] width 395 height 17
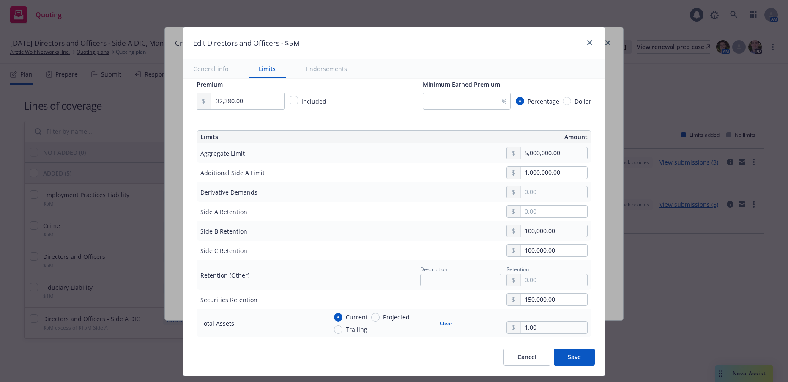
scroll to position [211, 0]
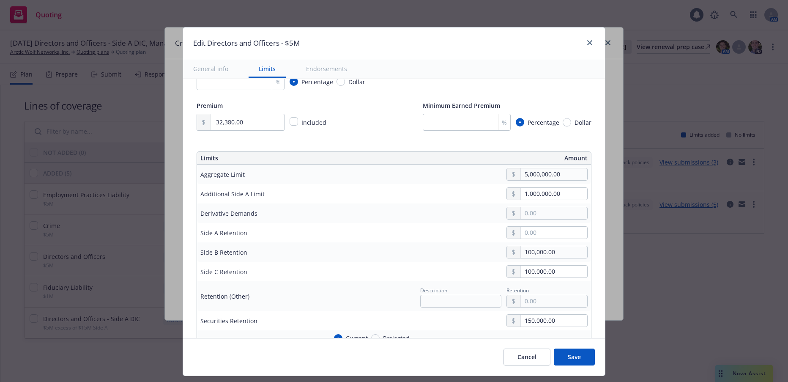
type input "$5M Primary Local Policy - [GEOGRAPHIC_DATA]"
click at [572, 355] on button "Save" at bounding box center [574, 356] width 41 height 17
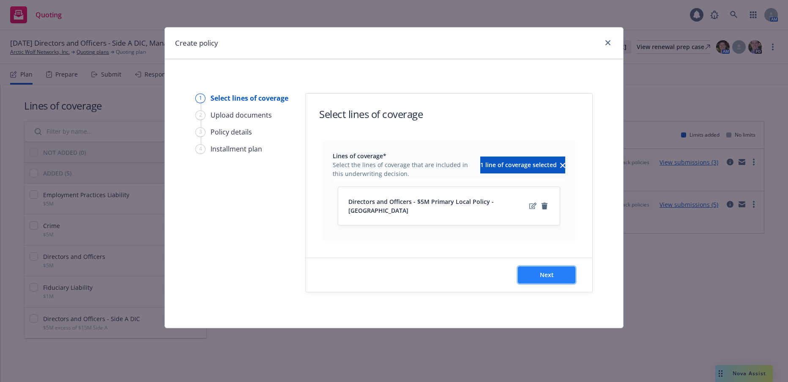
click at [550, 271] on span "Next" at bounding box center [547, 275] width 14 height 8
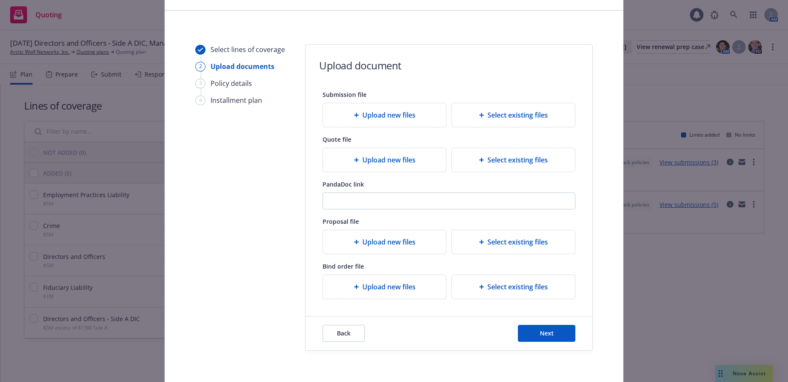
scroll to position [80, 0]
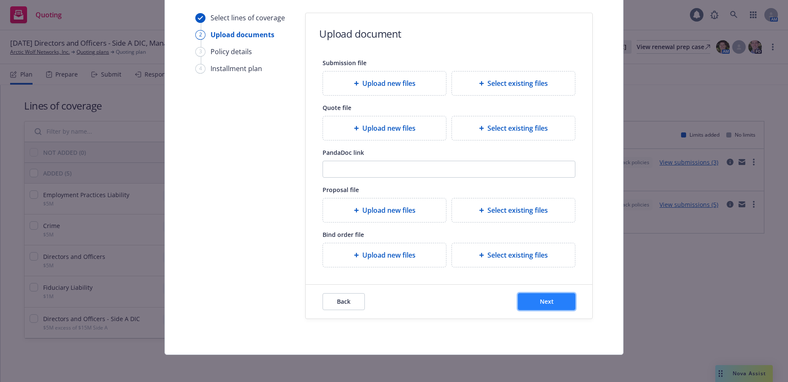
click at [547, 302] on span "Next" at bounding box center [547, 301] width 14 height 8
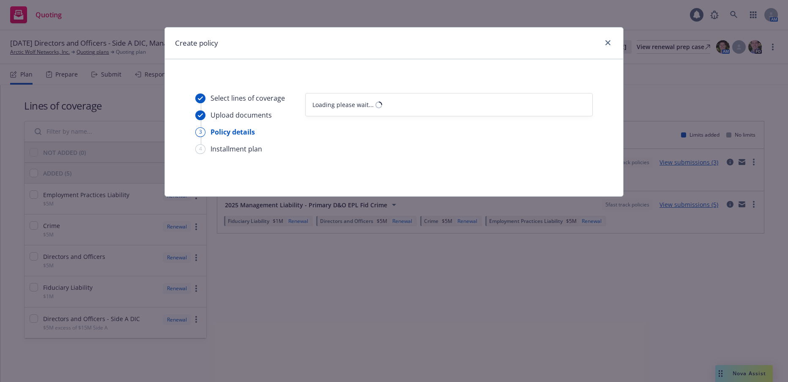
select select "12"
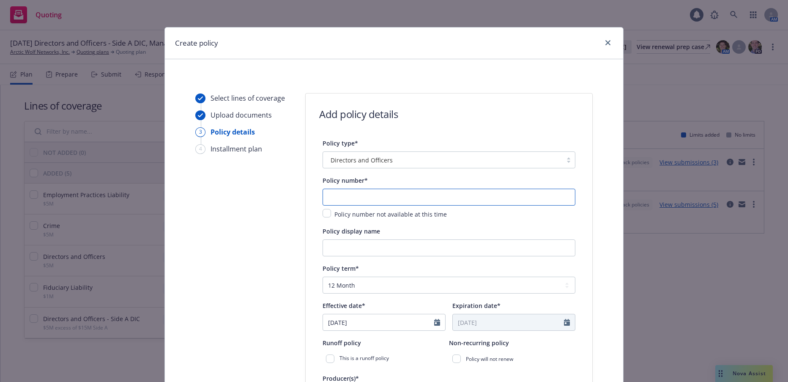
click at [453, 197] on input "text" at bounding box center [449, 197] width 253 height 17
click at [373, 193] on input "text" at bounding box center [449, 197] width 253 height 17
paste input "[PHONE_NUMBER] - [GEOGRAPHIC_DATA]"
type input "[PHONE_NUMBER] - [GEOGRAPHIC_DATA]"
click at [409, 249] on input "Policy display name" at bounding box center [449, 247] width 253 height 17
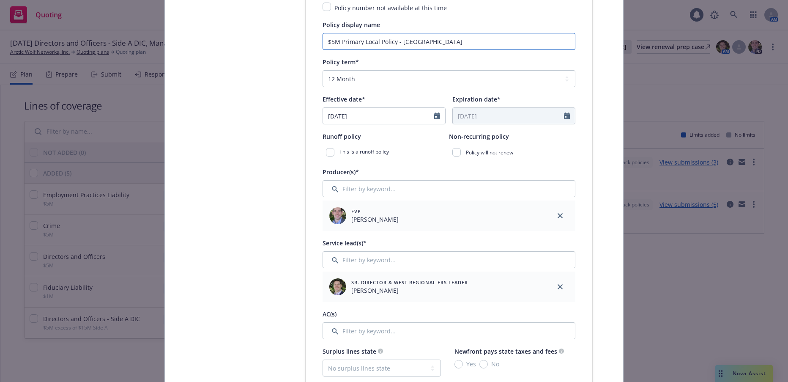
scroll to position [211, 0]
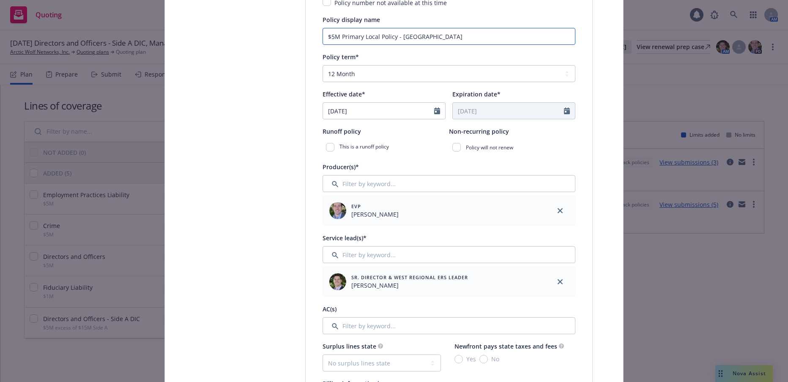
type input "$5M Primary Local Policy - [GEOGRAPHIC_DATA]"
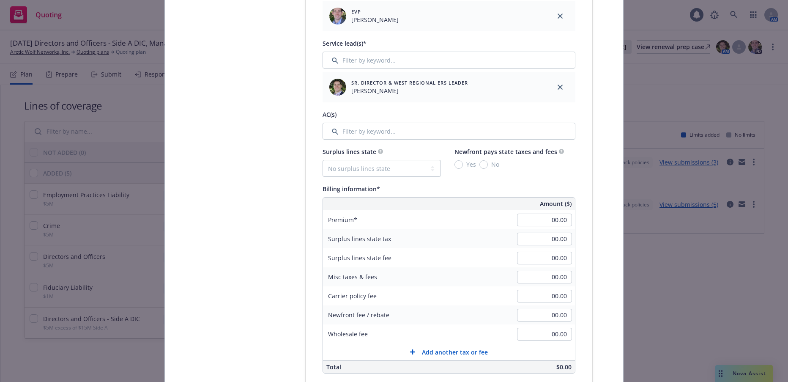
scroll to position [423, 0]
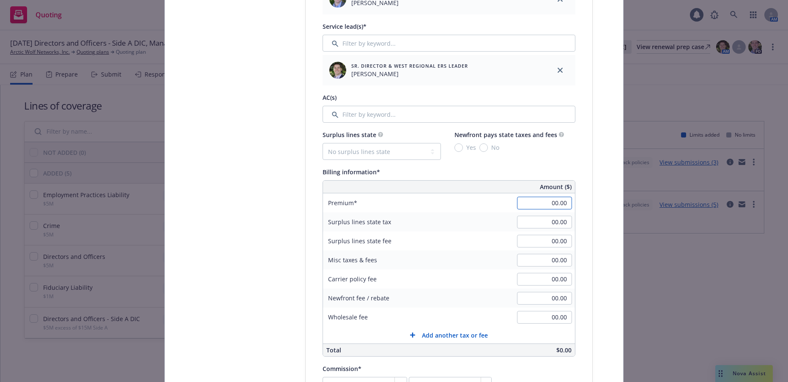
click at [546, 202] on input "00.00" at bounding box center [544, 203] width 55 height 13
type input "6,431.00"
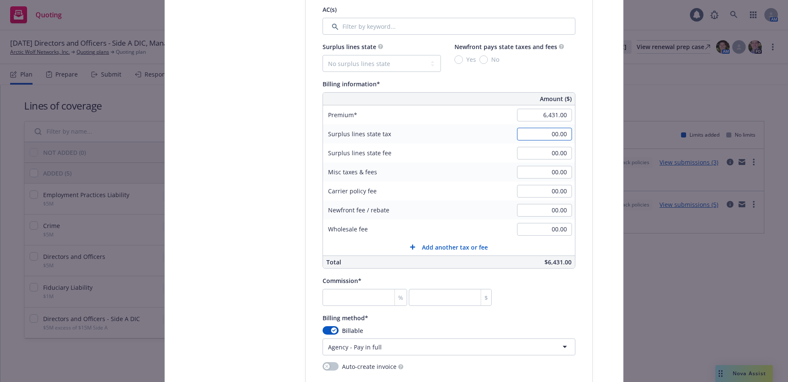
scroll to position [592, 0]
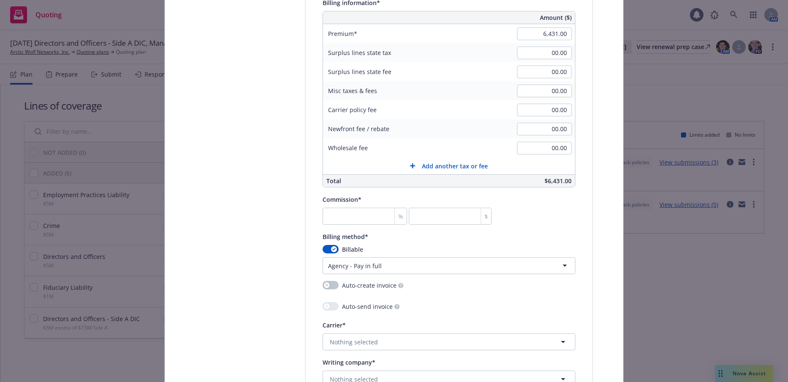
click at [395, 215] on div "%" at bounding box center [401, 216] width 12 height 16
click at [458, 216] on input "number" at bounding box center [450, 216] width 83 height 17
type input "0"
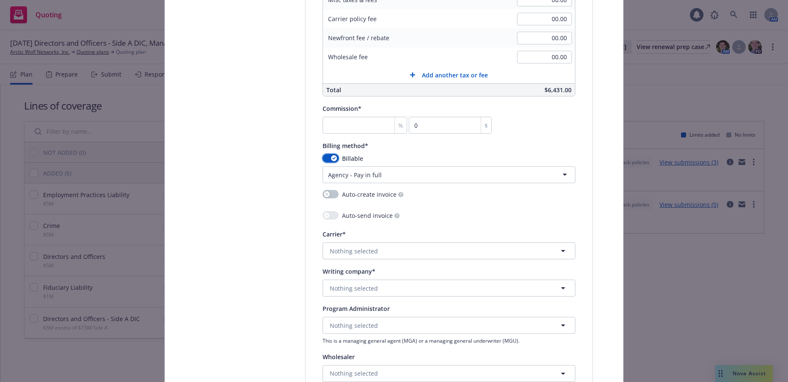
scroll to position [719, 0]
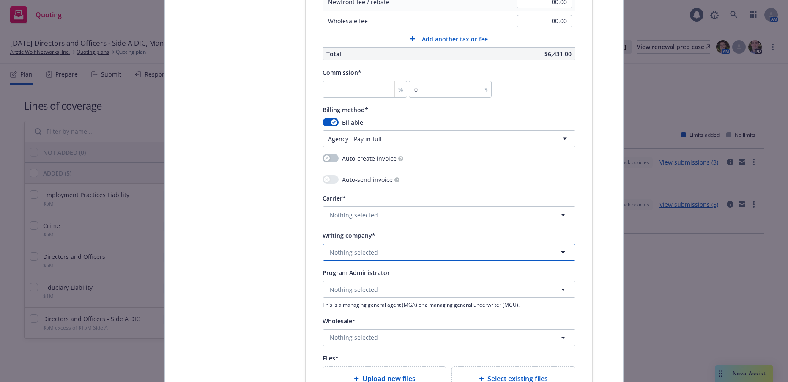
click at [375, 252] on button "Nothing selected" at bounding box center [449, 252] width 253 height 17
type input "national union"
click at [413, 214] on div "National Union Fire Insurance Company of [GEOGRAPHIC_DATA], [GEOGRAPHIC_DATA]. …" at bounding box center [448, 228] width 238 height 30
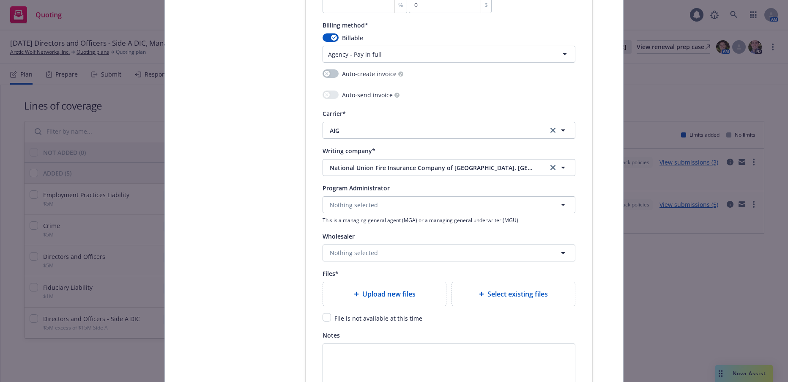
type textarea "x"
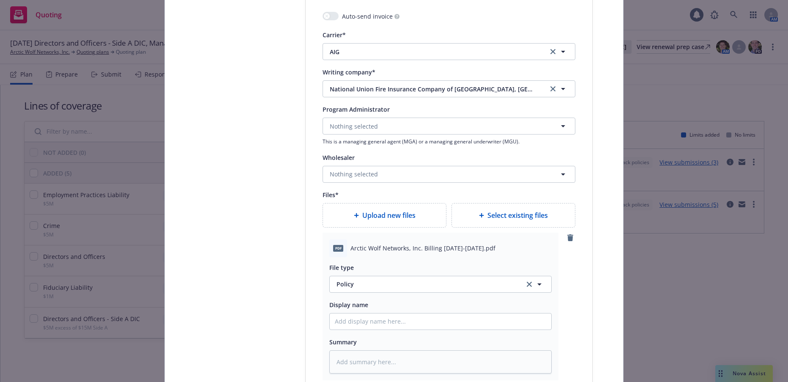
scroll to position [973, 0]
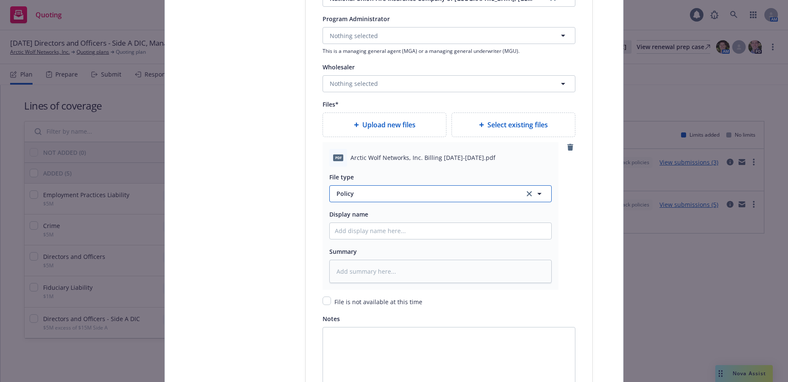
click at [343, 192] on span "Policy" at bounding box center [426, 193] width 178 height 9
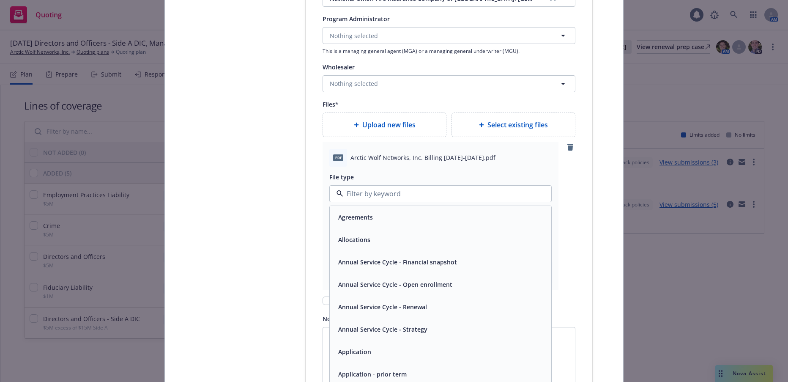
click at [359, 237] on span "Allocations" at bounding box center [354, 239] width 32 height 9
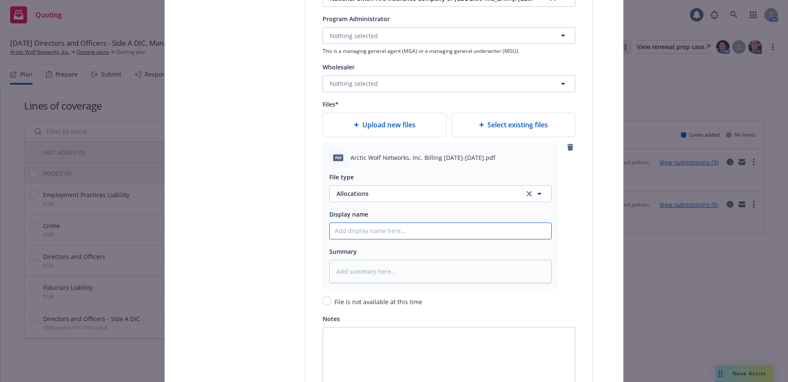
click at [422, 233] on input "Policy display name" at bounding box center [441, 231] width 222 height 16
type textarea "x"
type input "0"
type textarea "x"
type input "00"
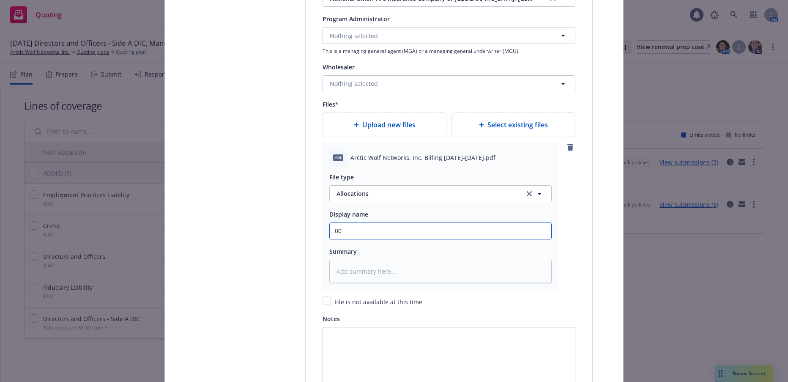
type textarea "x"
type input "00"
type textarea "x"
type input "00 A"
type textarea "x"
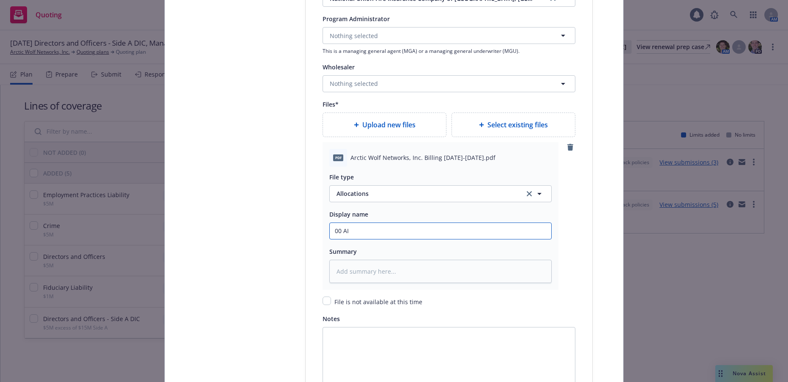
type input "00 AIG"
type textarea "x"
type input "00 AIG"
type textarea "x"
type input "00 AIG $"
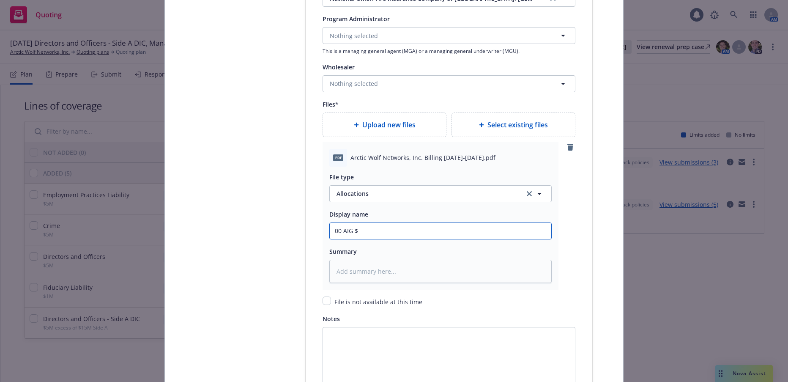
type textarea "x"
type input "00 AIG $5"
type textarea "x"
type input "00 AIG $5M"
type textarea "x"
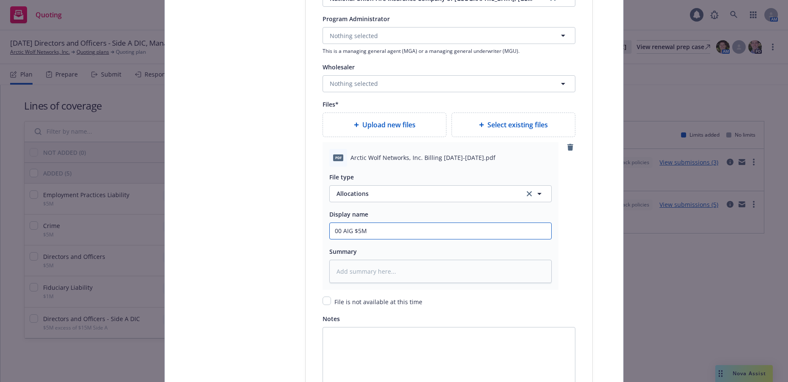
type input "00 AIG $5M"
type textarea "x"
type input "00 AIG $5M P"
type textarea "x"
type input "00 AIG $5M Pr"
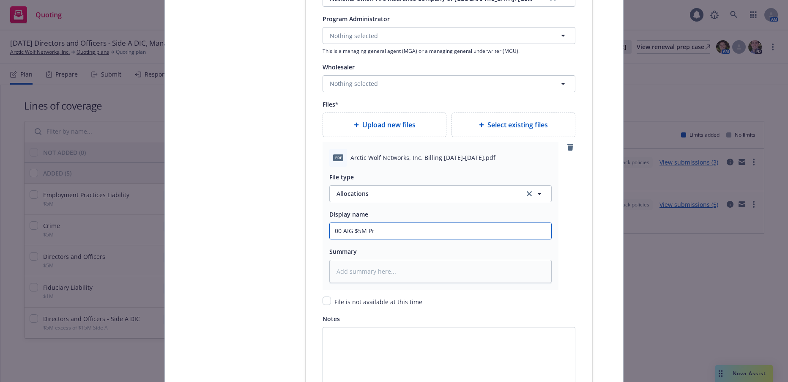
type textarea "x"
type input "00 AIG $5M Pri"
type textarea "x"
type input "00 AIG $5M Prim"
type textarea "x"
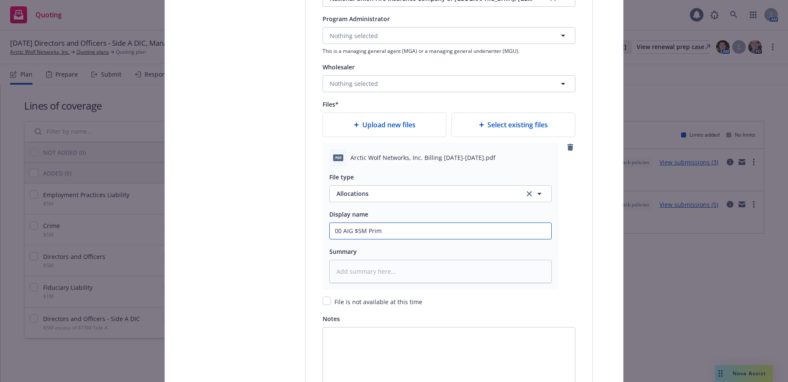
type input "00 AIG $5M Prima"
type textarea "x"
type input "00 AIG $5M Primar"
type textarea "x"
type input "00 AIG $5M Primary"
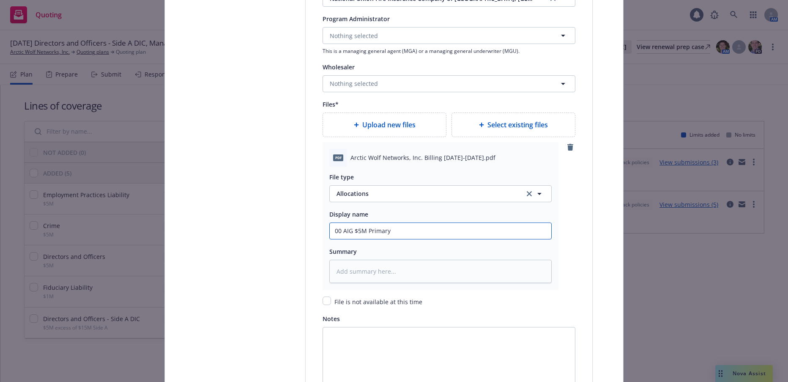
type textarea "x"
type input "00 AIG $5M Primary"
type textarea "x"
type input "00 AIG $5M Primary F"
type textarea "x"
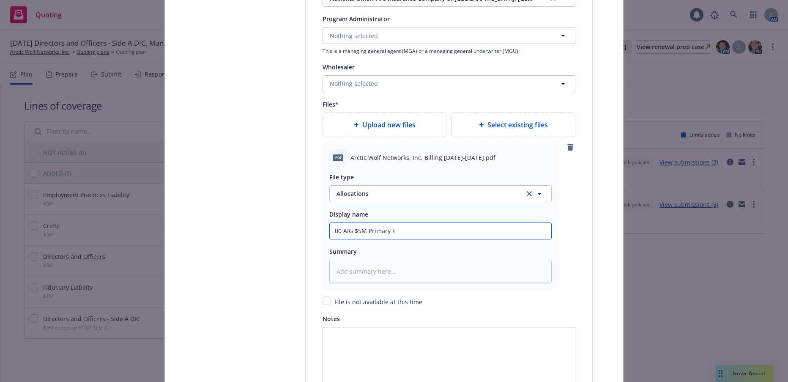
type input "00 AIG $5M Primary Fo"
type textarea "x"
type input "00 AIG $5M Primary For"
type textarea "x"
type input "00 AIG $5M Primary Fore"
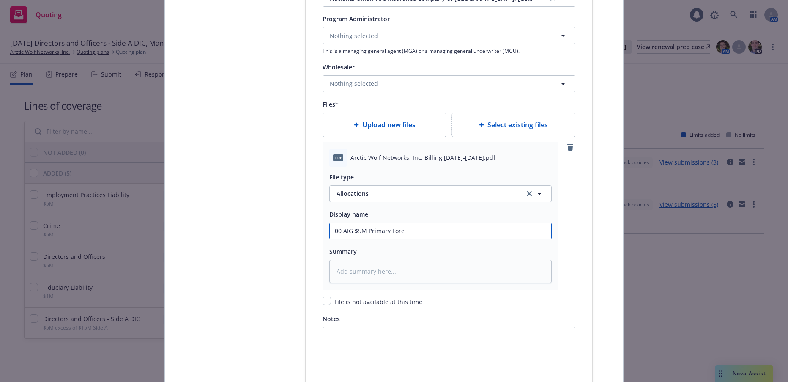
type textarea "x"
type input "00 AIG $5M Primary Forei"
type textarea "x"
type input "00 AIG $5M Primary Foreig"
type textarea "x"
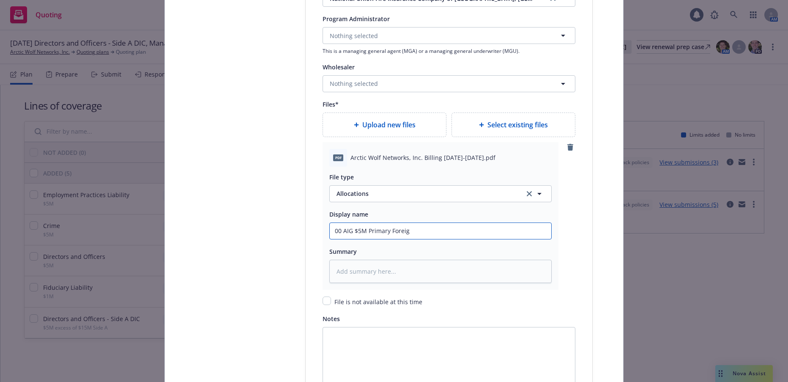
type input "00 AIG $5M Primary Foreign"
type textarea "x"
type input "00 AIG $5M Primary Foreign"
type textarea "x"
type input "00 AIG $5M Primary Foreign P"
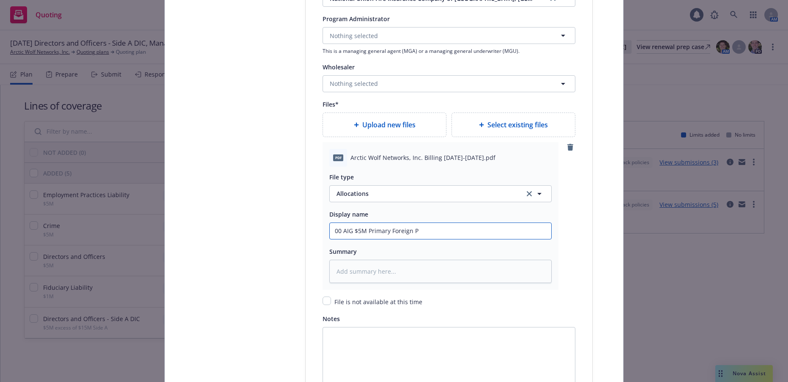
type textarea "x"
type input "00 AIG $5M Primary Foreign Pr"
type textarea "x"
type input "00 AIG $5M Primary Foreign Pre"
type textarea "x"
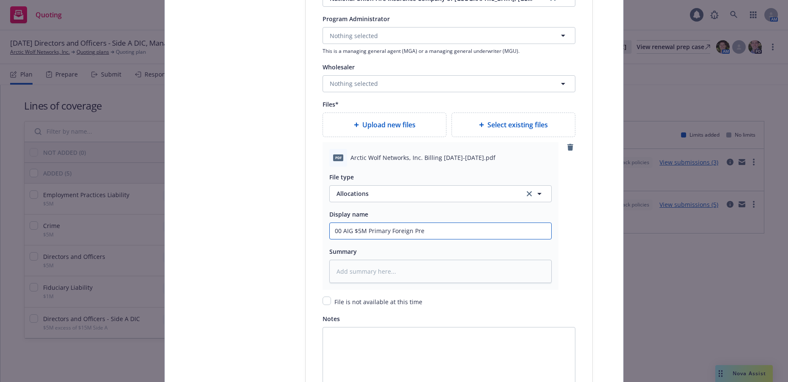
type input "00 AIG $5M Primary Foreign Prem"
type textarea "x"
type input "00 AIG $5M Primary Foreign Premi"
type textarea "x"
type input "00 AIG $5M Primary Foreign Premiu"
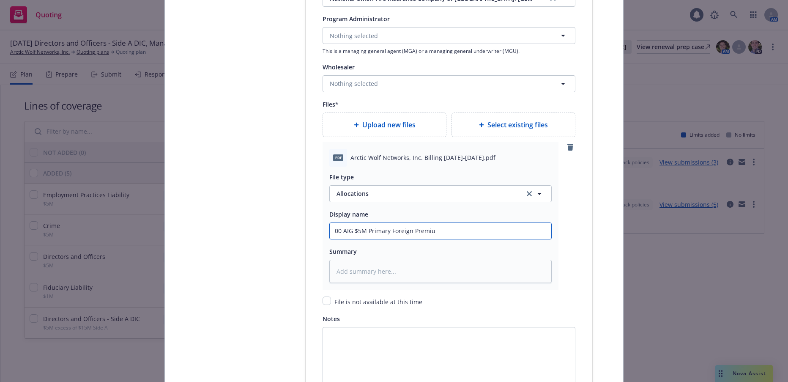
type textarea "x"
type input "00 AIG $5M Primary Foreign Premium"
type textarea "x"
type input "00 AIG $5M Primary Foreign Premium"
type textarea "x"
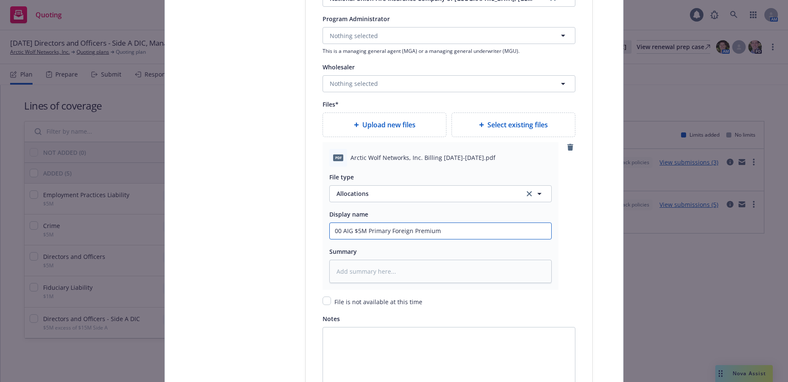
type input "00 AIG $5M Primary Foreign Premium A"
type textarea "x"
type input "00 AIG $5M Primary Foreign Premium Al"
type textarea "x"
type input "00 AIG $5M Primary Foreign Premium All"
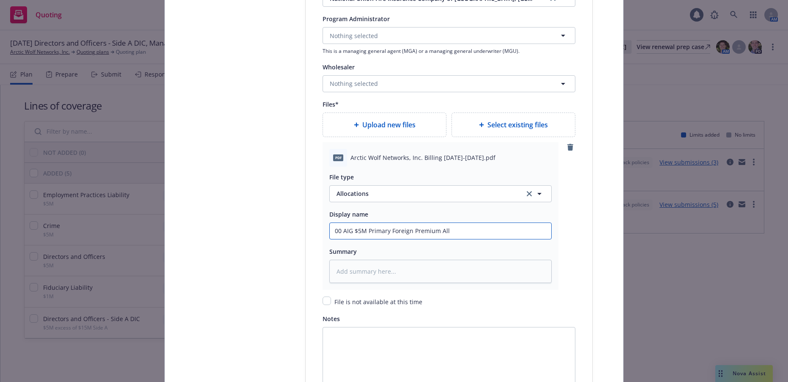
type textarea "x"
type input "00 AIG $5M Primary Foreign Premium Allo"
type textarea "x"
type input "00 AIG $5M Primary Foreign Premium Alloc"
type textarea "x"
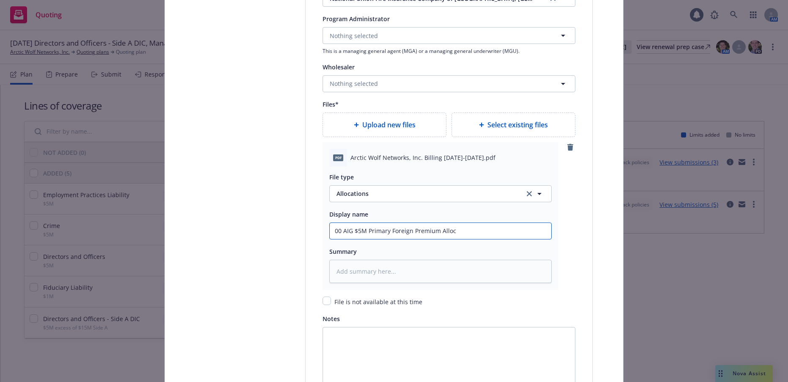
type input "00 AIG $5M Primary Foreign Premium Alloca"
type textarea "x"
type input "00 AIG $5M Primary Foreign Premium Allocat"
type textarea "x"
type input "00 AIG $5M Primary Foreign Premium Allocatio"
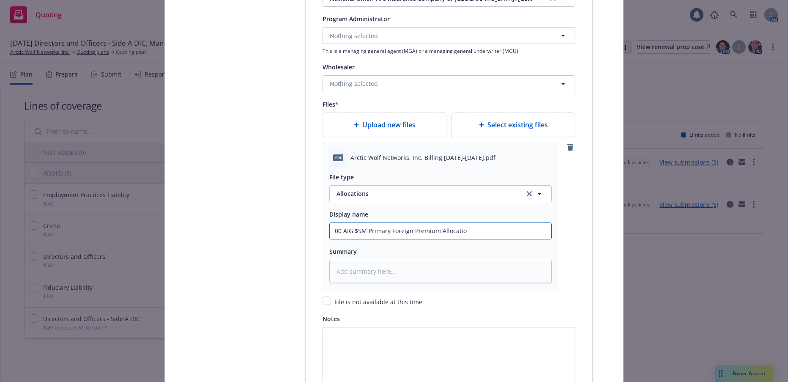
type textarea "x"
type input "00 AIG $5M Primary Foreign Premium Allocation"
type textarea "x"
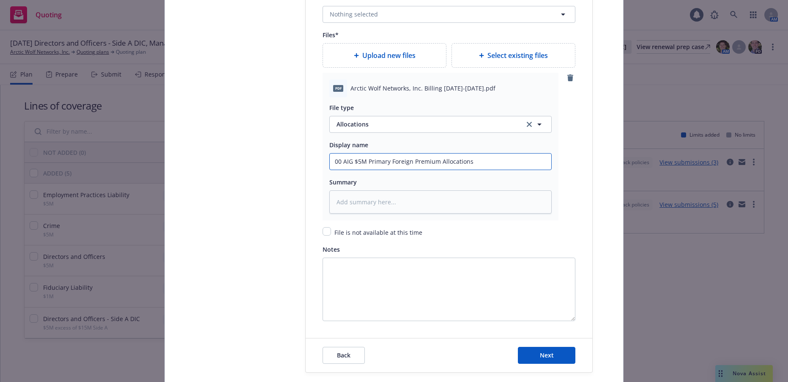
scroll to position [1096, 0]
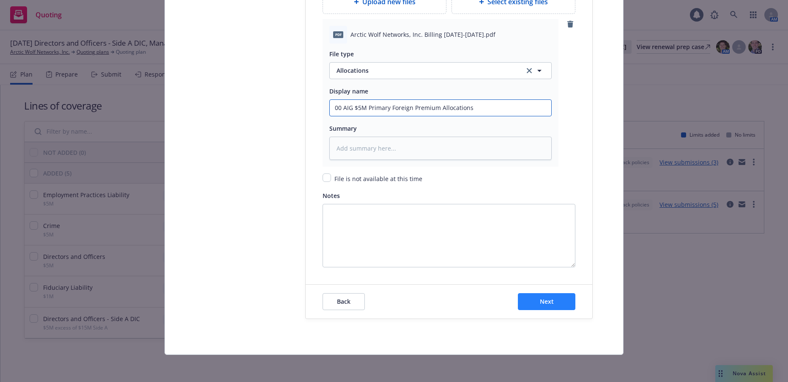
type input "00 AIG $5M Primary Foreign Premium Allocations"
click at [542, 301] on span "Next" at bounding box center [547, 301] width 14 height 8
type textarea "x"
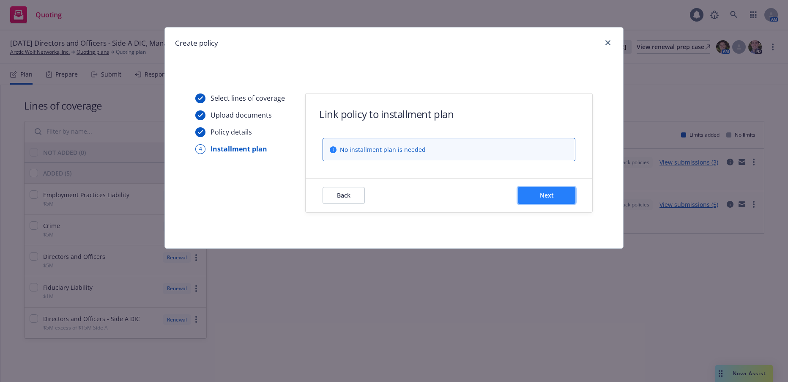
click at [553, 195] on span "Next" at bounding box center [547, 195] width 14 height 8
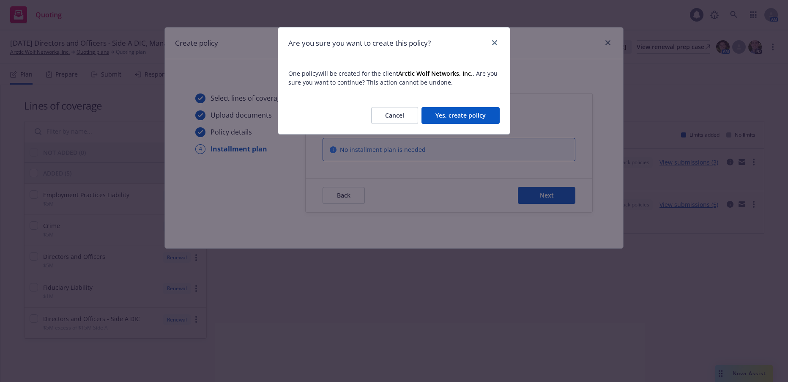
click at [477, 118] on button "Yes, create policy" at bounding box center [461, 115] width 78 height 17
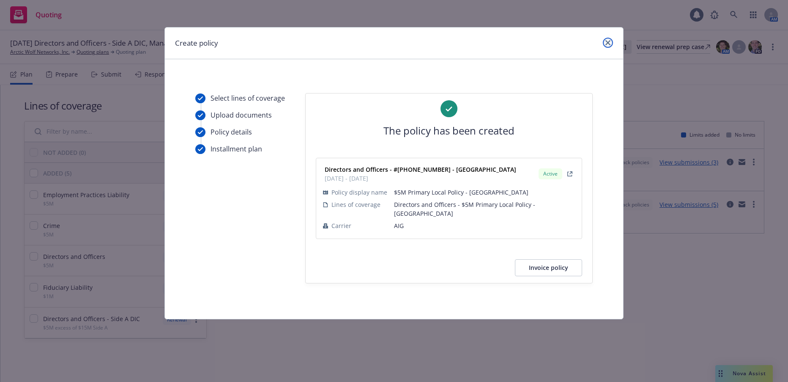
click at [608, 43] on icon "close" at bounding box center [608, 42] width 5 height 5
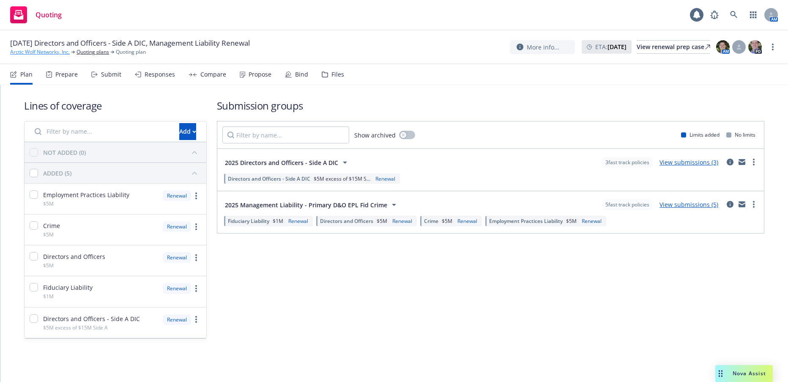
click at [50, 53] on link "Arctic Wolf Networks, Inc." at bounding box center [40, 52] width 60 height 8
